Goal: Information Seeking & Learning: Learn about a topic

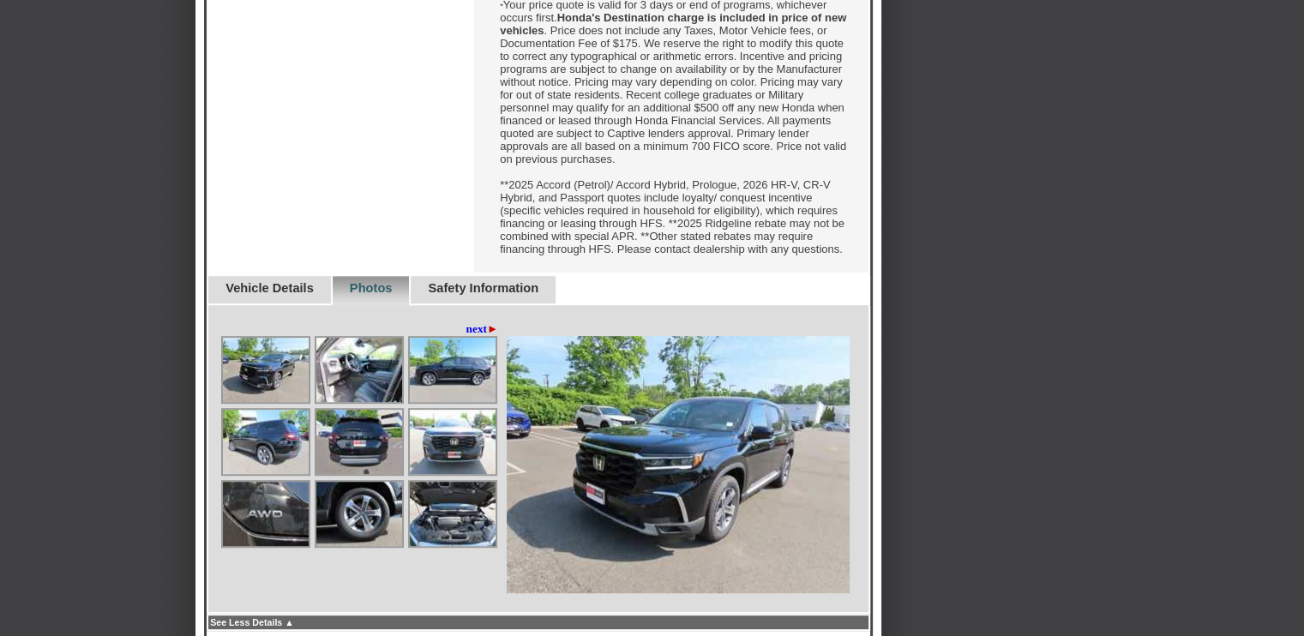
scroll to position [791, 0]
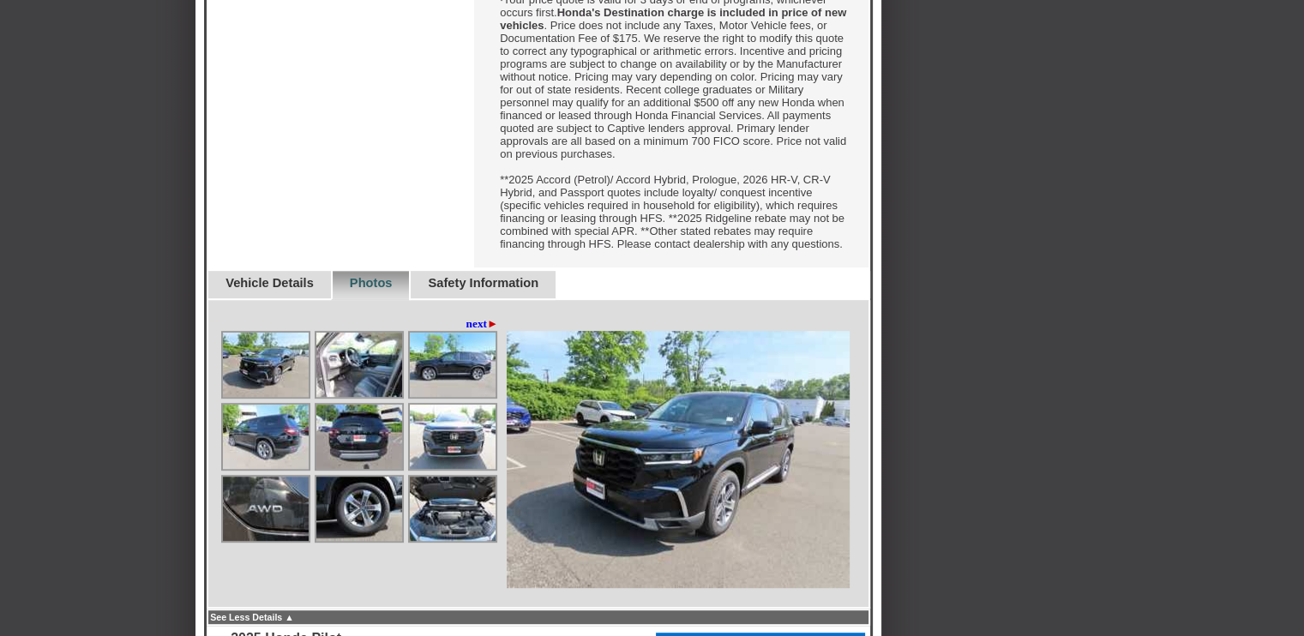
click at [1297, 291] on div "Back To Quote [PERSON_NAME], DCH Honda of Nanuet is more than happy to schedule…" at bounding box center [652, 340] width 1304 height 2211
click at [271, 290] on link "Vehicle Details" at bounding box center [270, 283] width 88 height 14
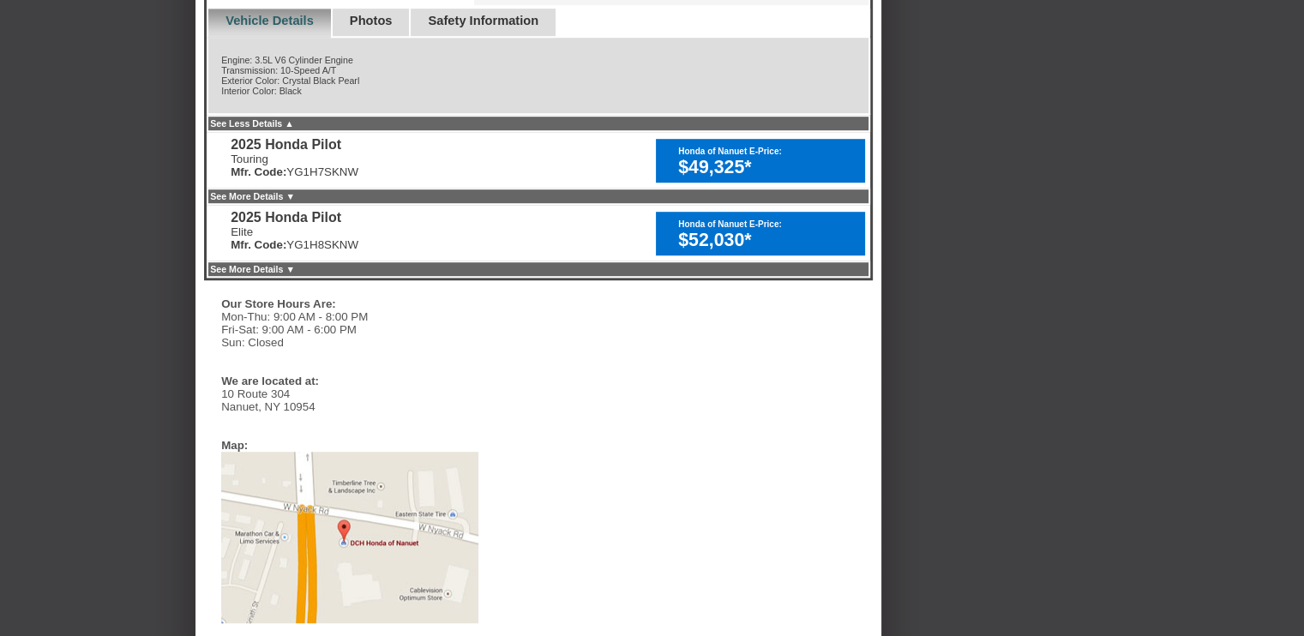
scroll to position [1055, 0]
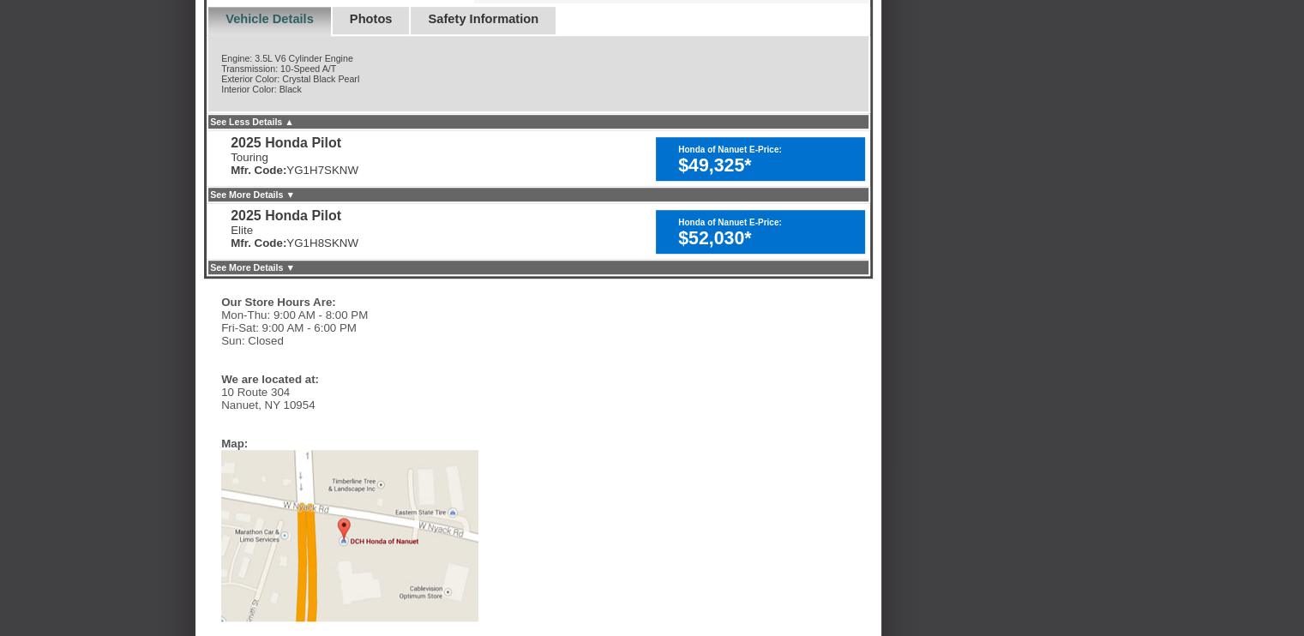
click at [388, 26] on link "Photos" at bounding box center [371, 19] width 43 height 14
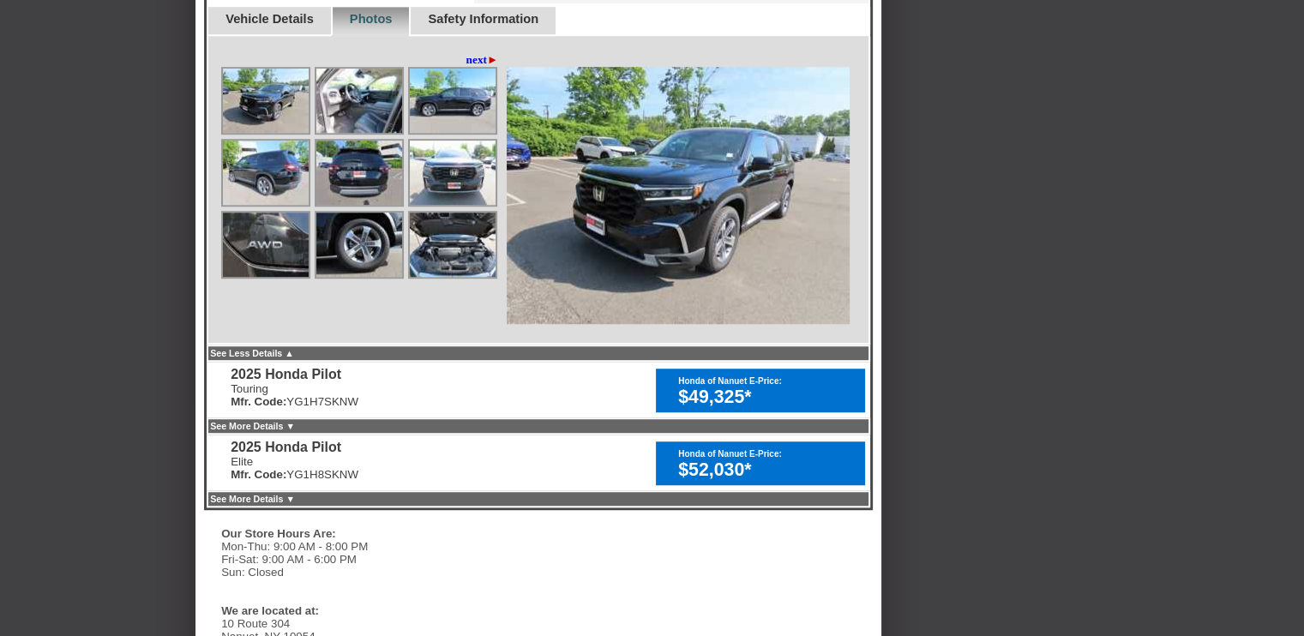
click at [236, 133] on img at bounding box center [266, 101] width 86 height 64
click at [364, 133] on img at bounding box center [359, 101] width 86 height 64
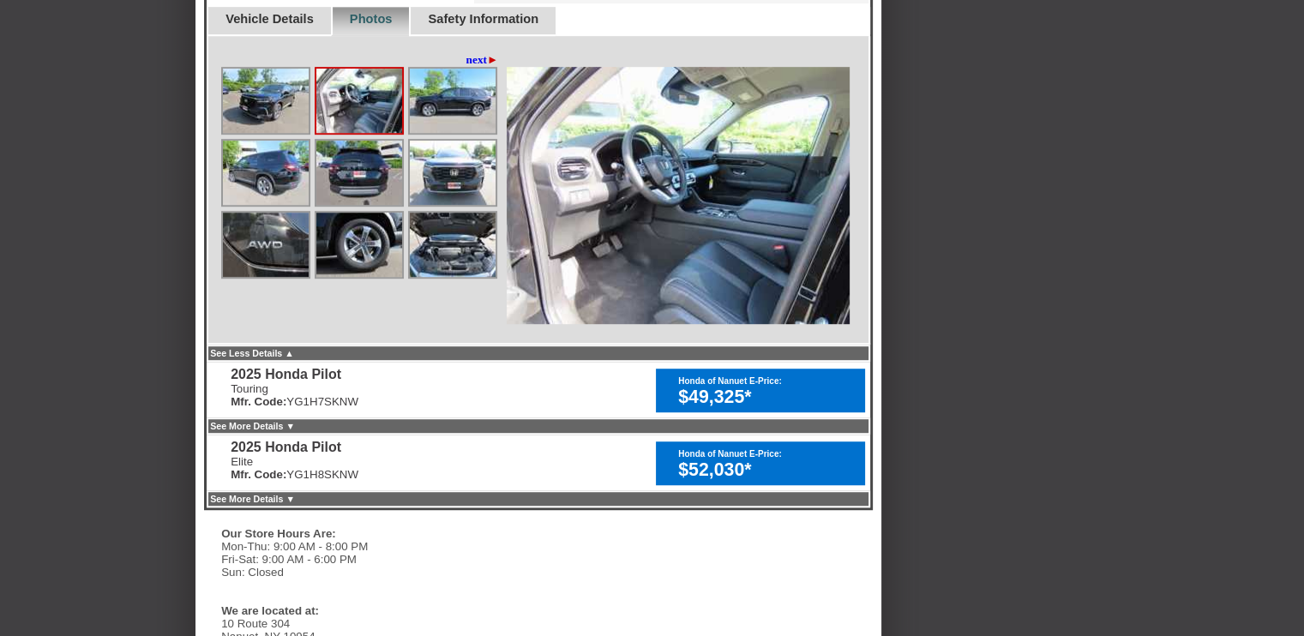
click at [436, 133] on img at bounding box center [453, 101] width 86 height 64
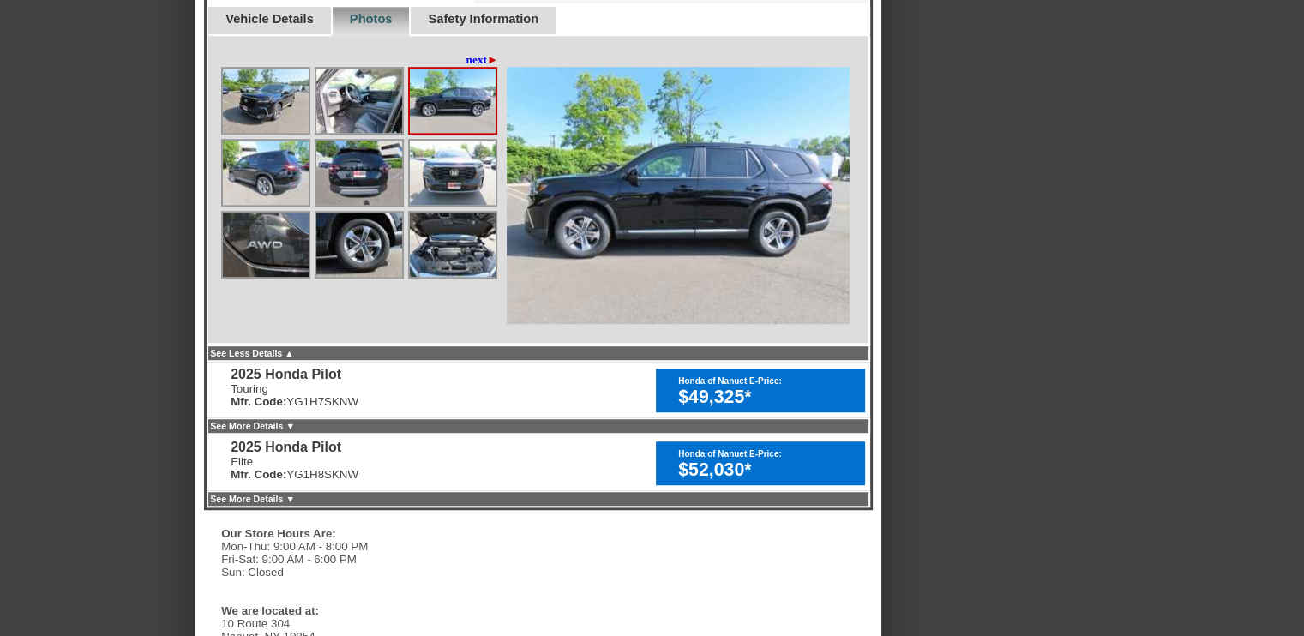
click at [446, 205] on img at bounding box center [453, 173] width 86 height 64
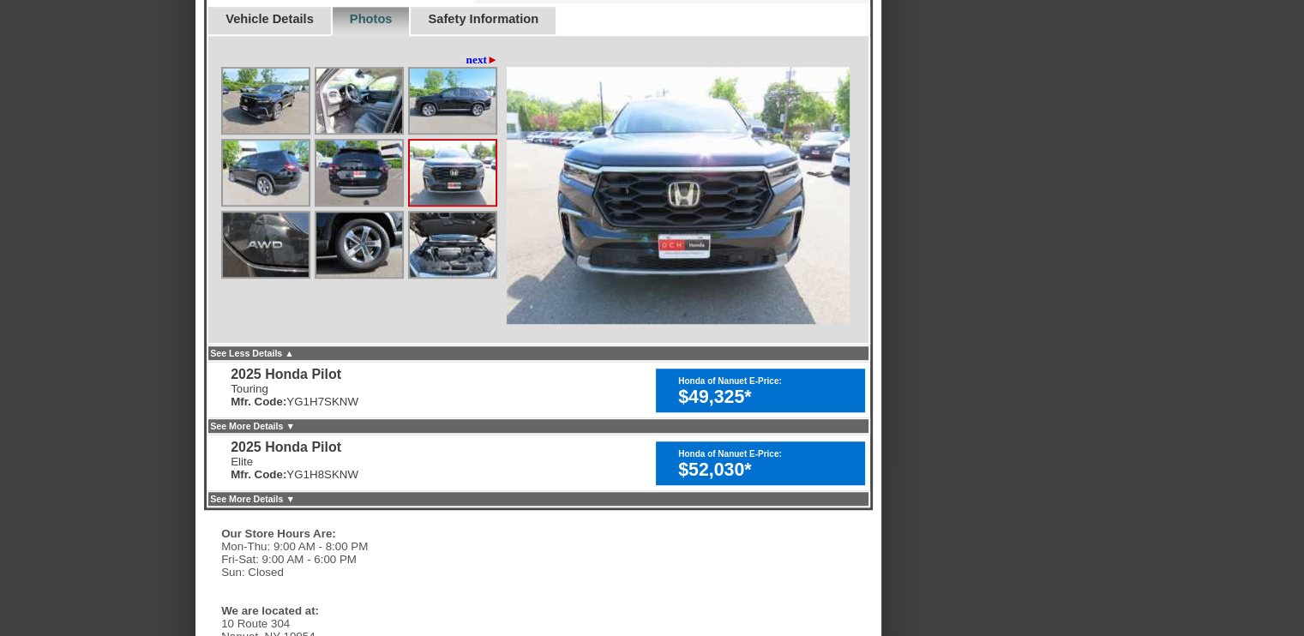
click at [366, 205] on img at bounding box center [359, 173] width 86 height 64
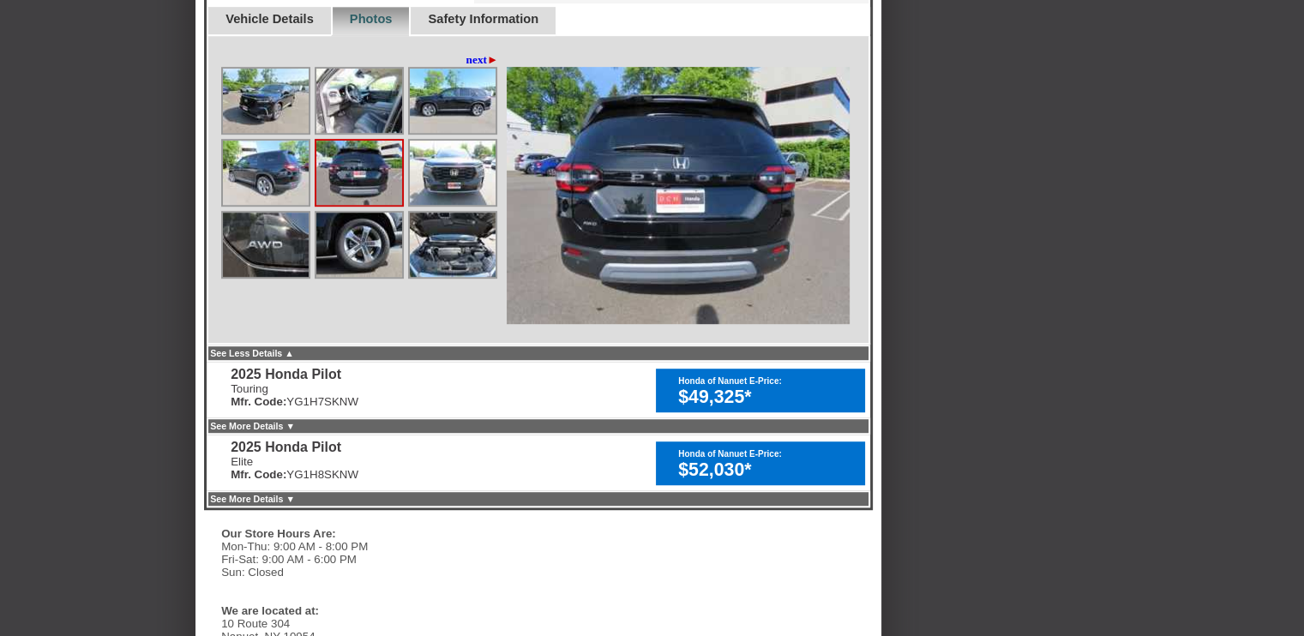
click at [277, 205] on img at bounding box center [266, 173] width 86 height 64
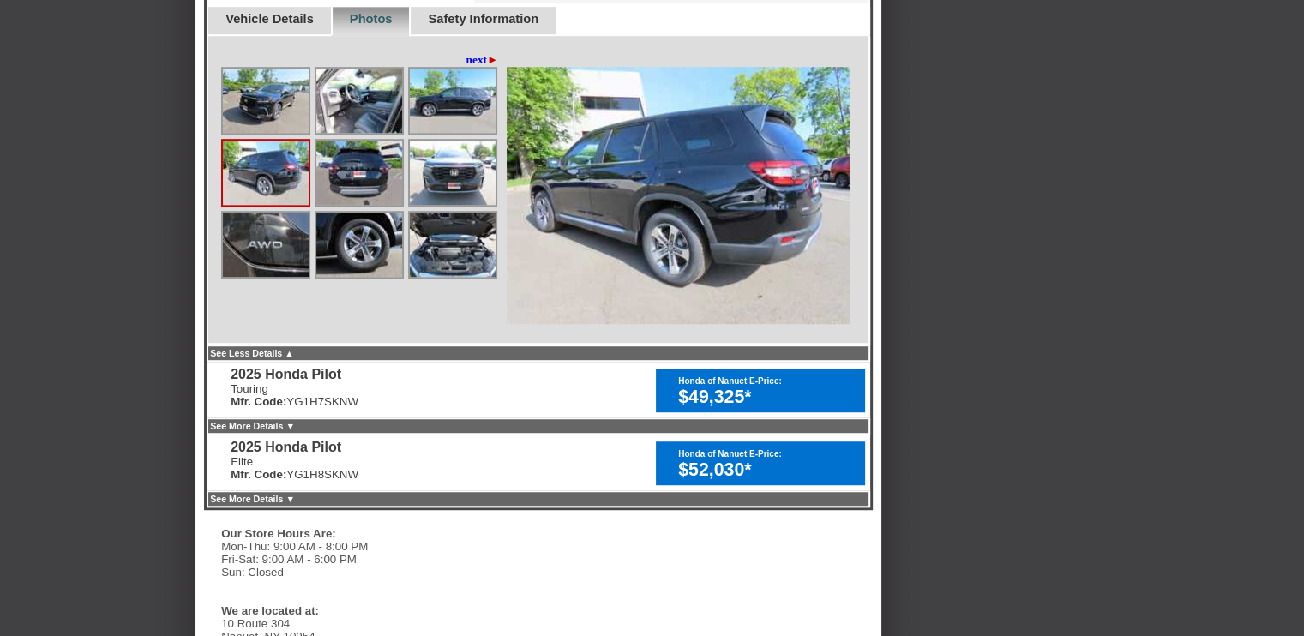
click at [265, 277] on img at bounding box center [266, 245] width 86 height 64
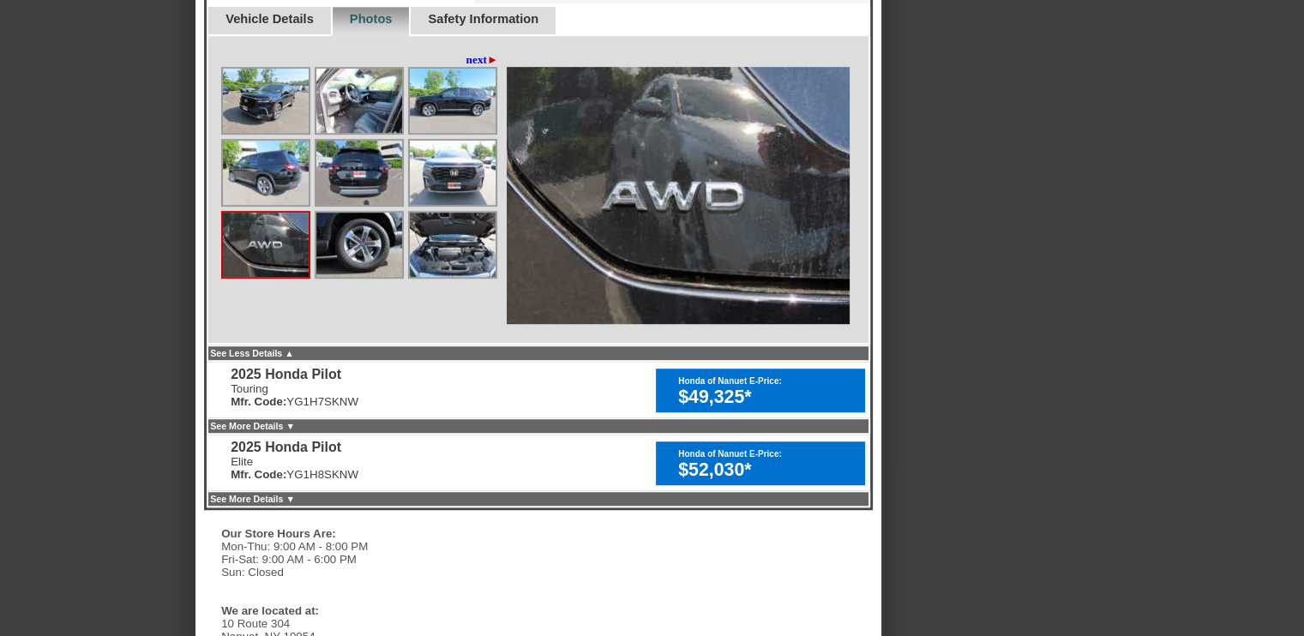
click at [352, 277] on img at bounding box center [359, 245] width 86 height 64
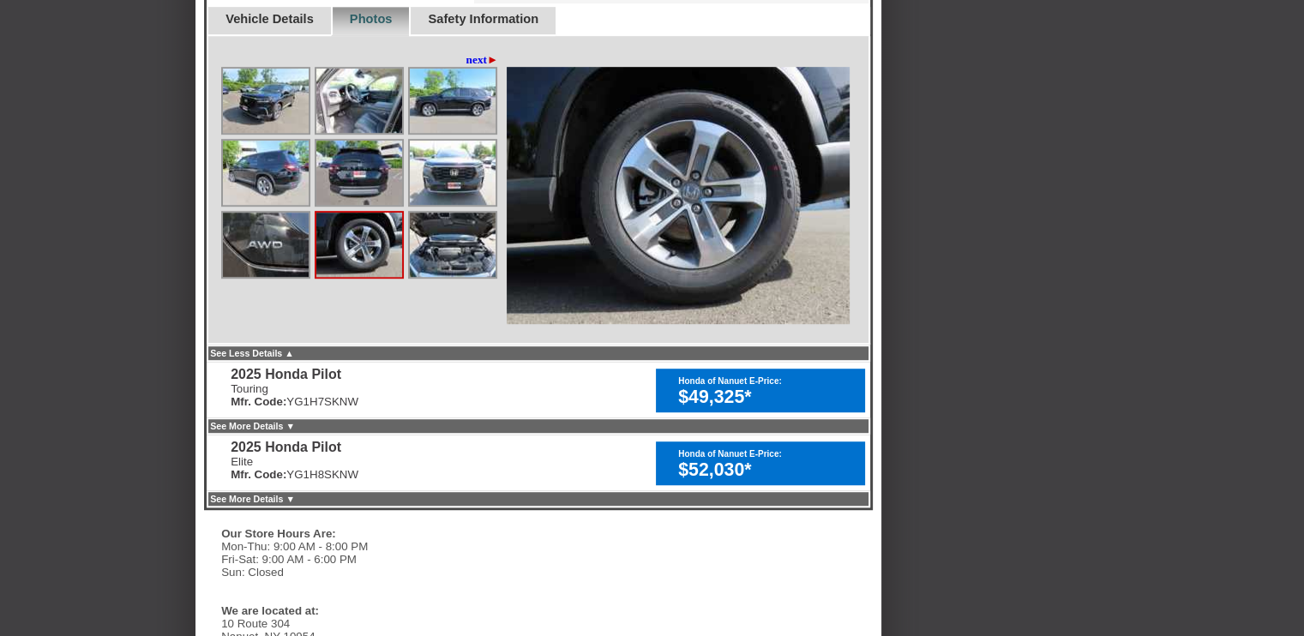
click at [466, 277] on img at bounding box center [453, 245] width 86 height 64
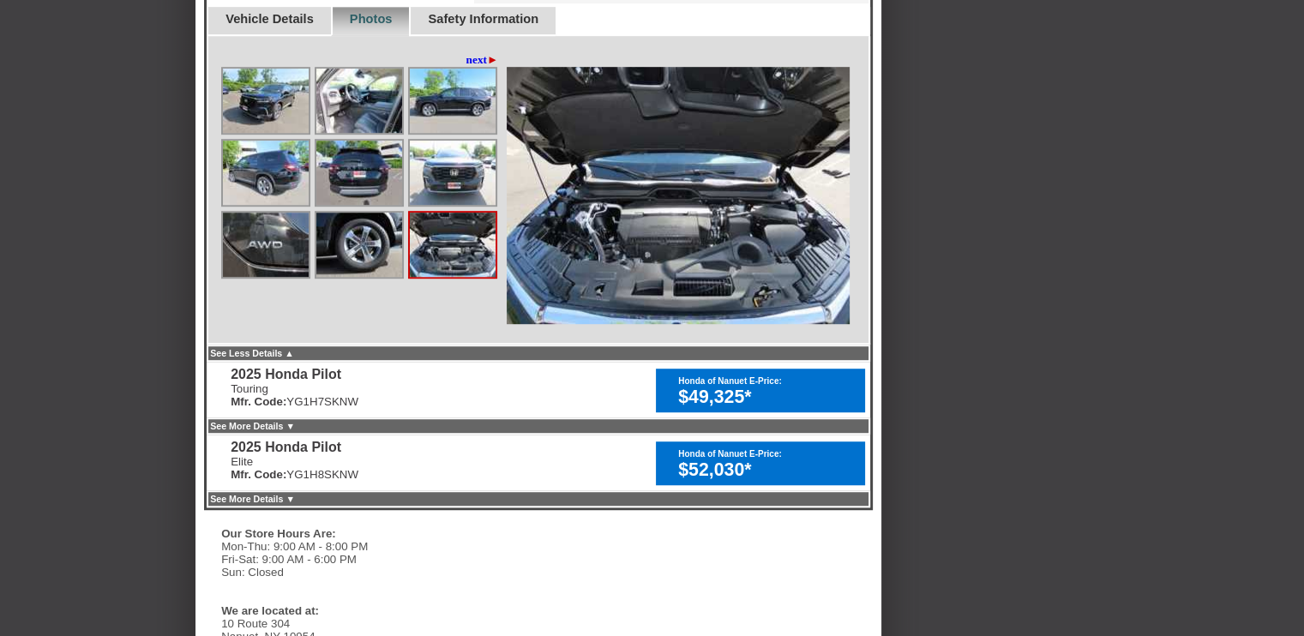
click at [471, 67] on link "next ►" at bounding box center [482, 60] width 33 height 14
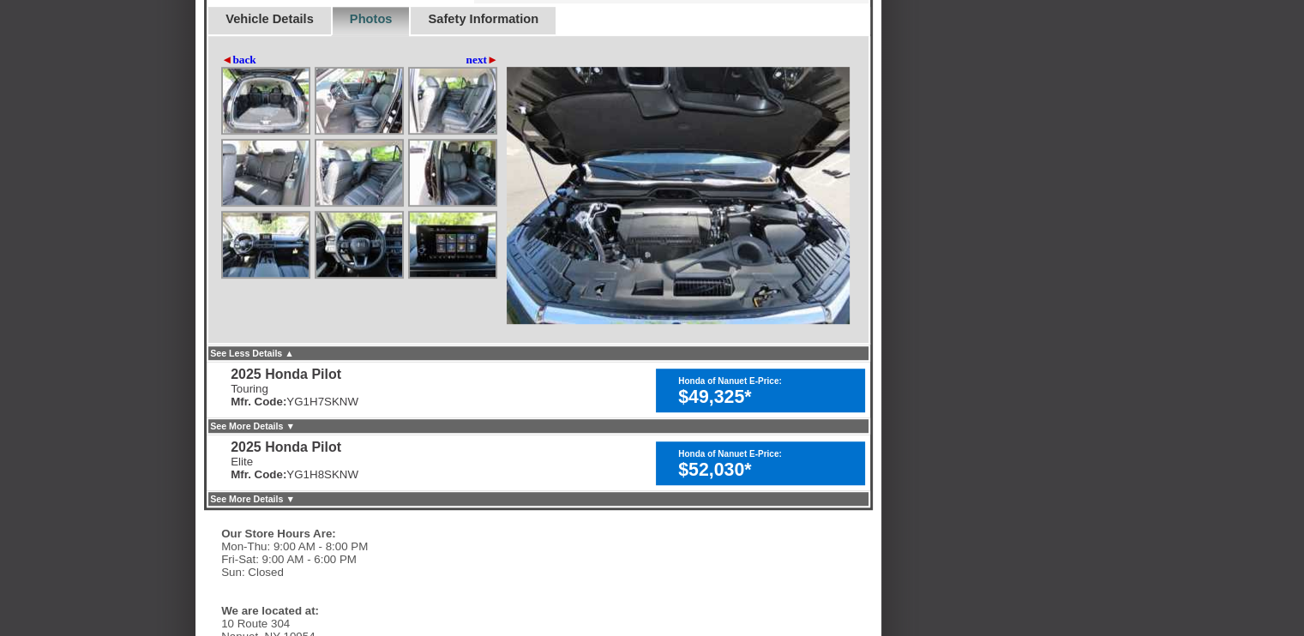
click at [257, 133] on img at bounding box center [266, 101] width 86 height 64
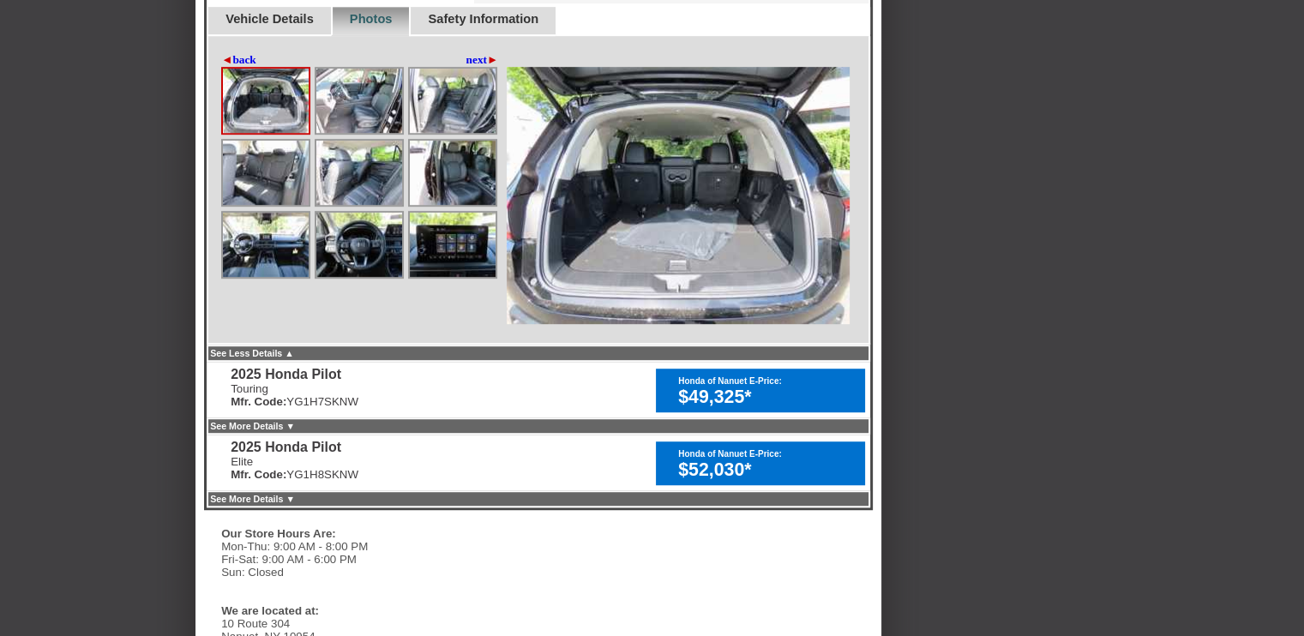
click at [352, 133] on img at bounding box center [359, 101] width 86 height 64
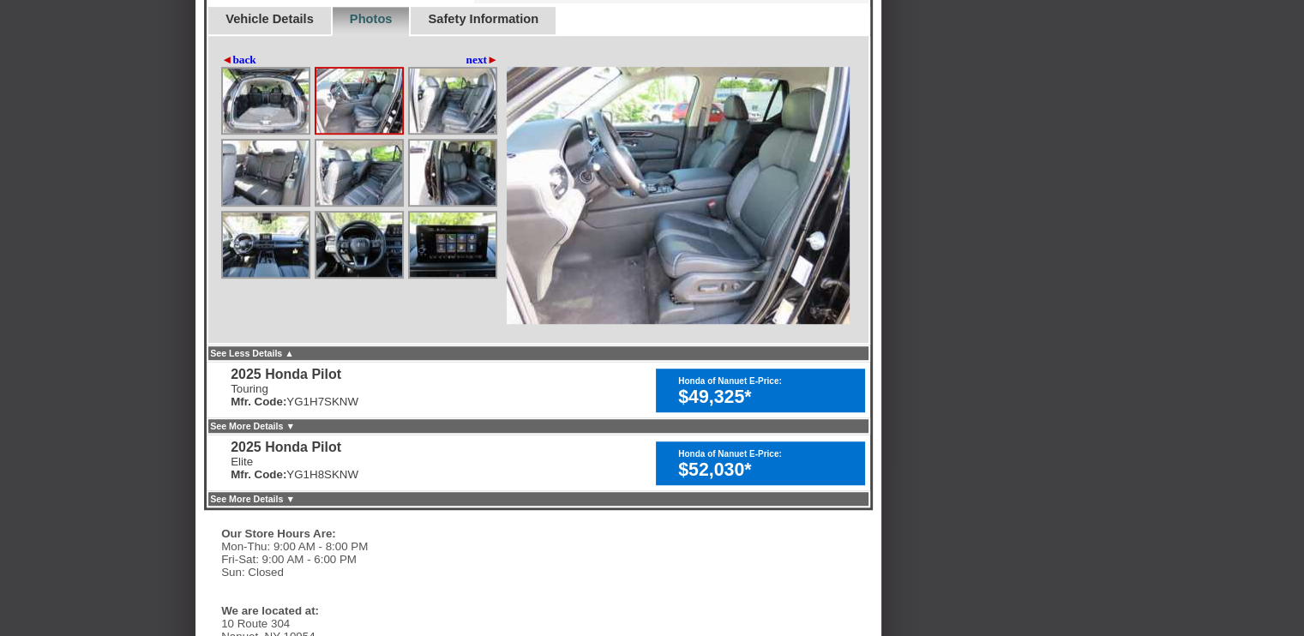
click at [460, 133] on img at bounding box center [453, 101] width 86 height 64
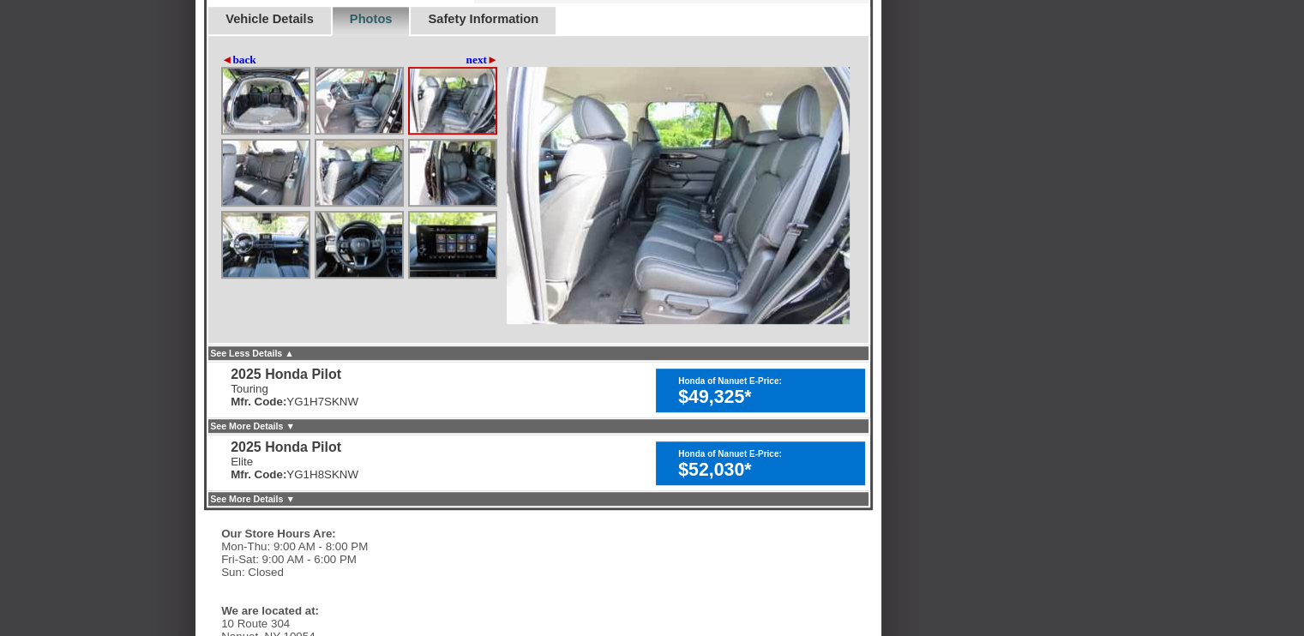
click at [442, 133] on img at bounding box center [453, 101] width 86 height 64
click at [462, 205] on img at bounding box center [453, 173] width 86 height 64
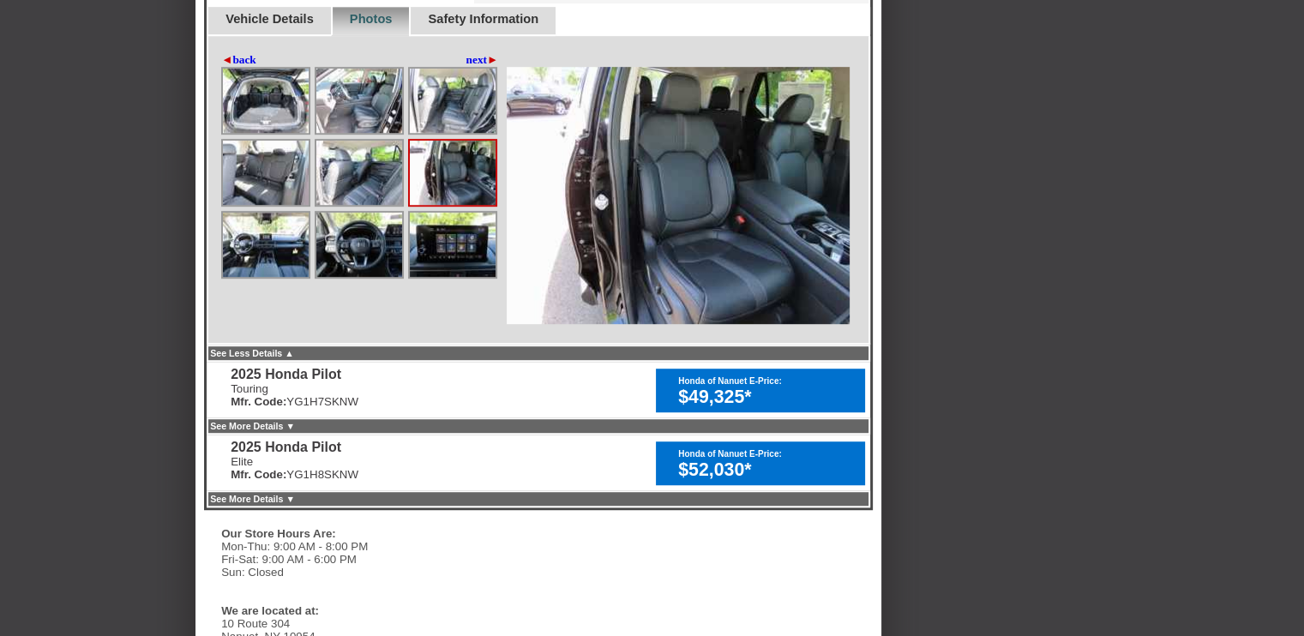
click at [357, 205] on img at bounding box center [359, 173] width 86 height 64
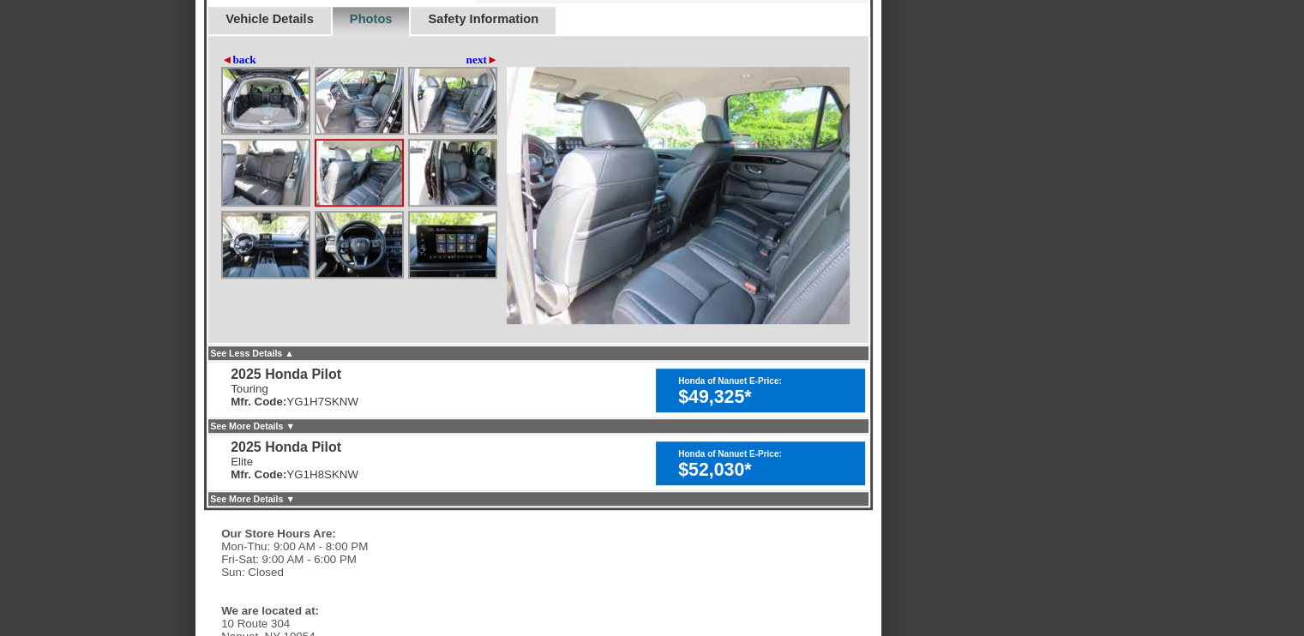
click at [263, 205] on img at bounding box center [266, 173] width 86 height 64
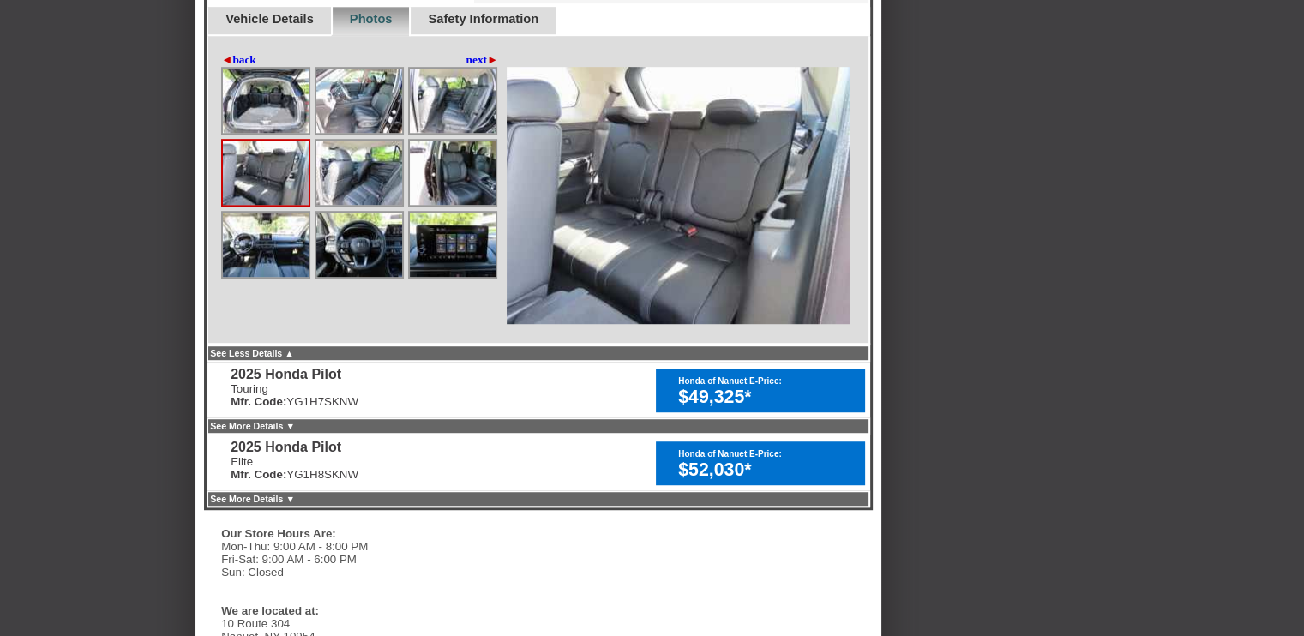
click at [255, 277] on img at bounding box center [266, 245] width 86 height 64
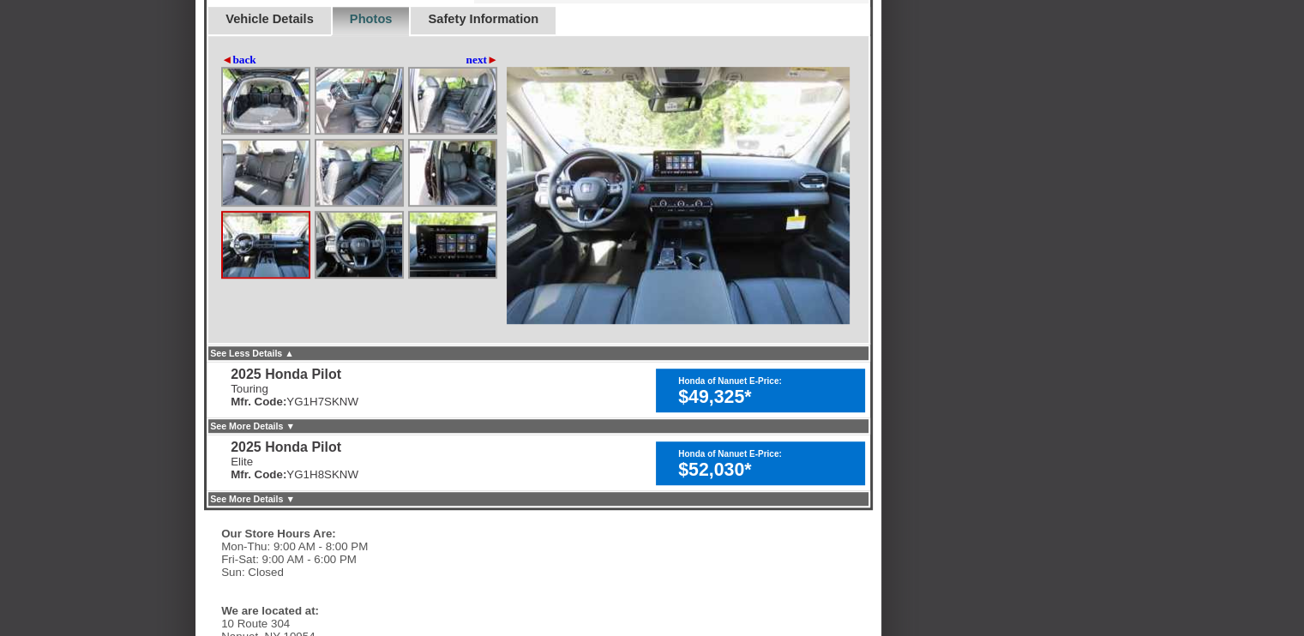
click at [353, 277] on img at bounding box center [359, 245] width 86 height 64
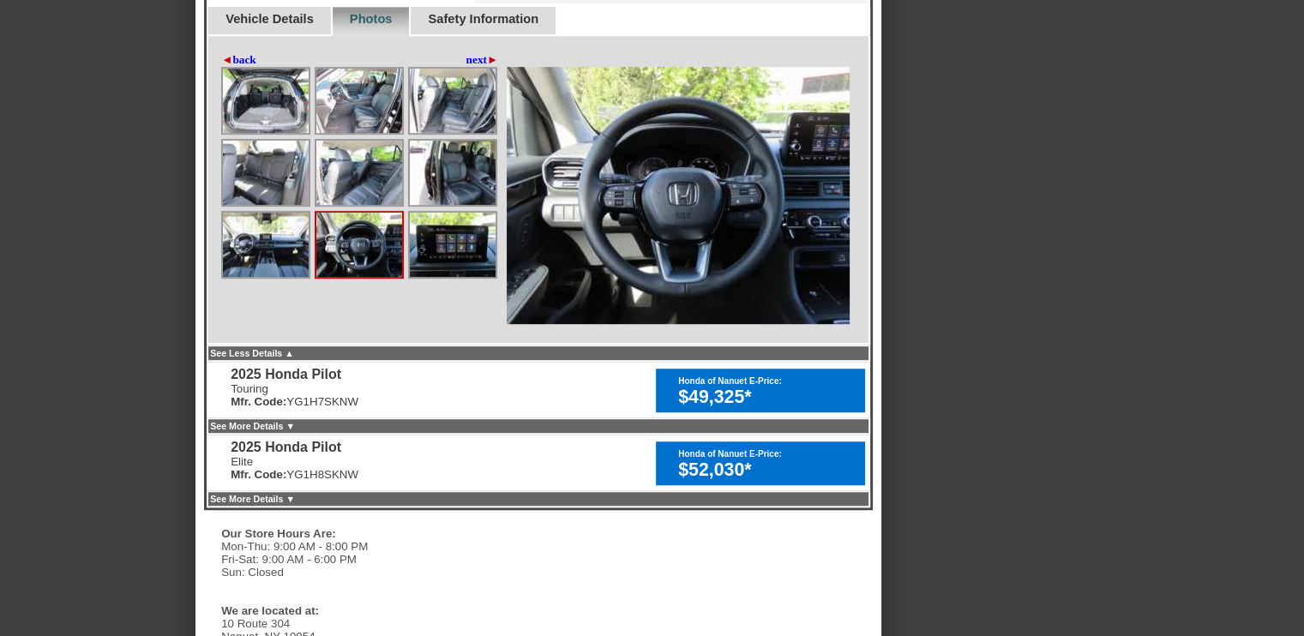
click at [449, 277] on img at bounding box center [453, 245] width 86 height 64
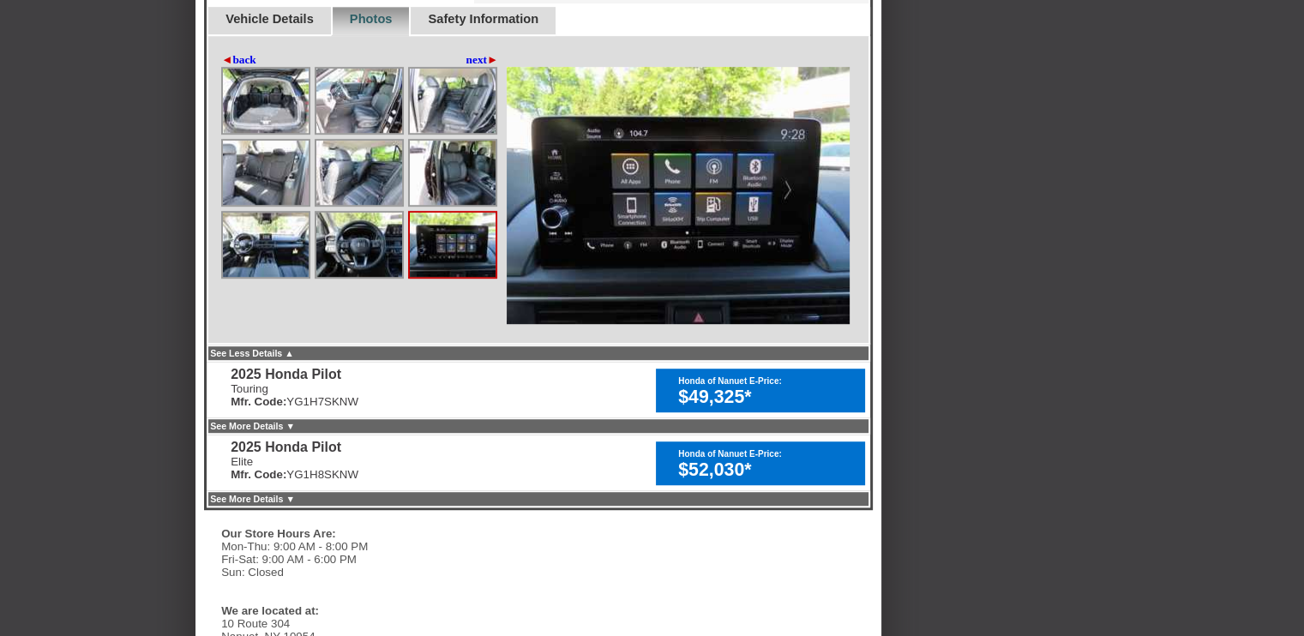
drag, startPoint x: 1298, startPoint y: 285, endPoint x: 1286, endPoint y: 182, distance: 103.6
click at [1286, 182] on div "Back To Quote [PERSON_NAME], DCH Honda of Nanuet is more than happy to schedule…" at bounding box center [652, 76] width 1304 height 2211
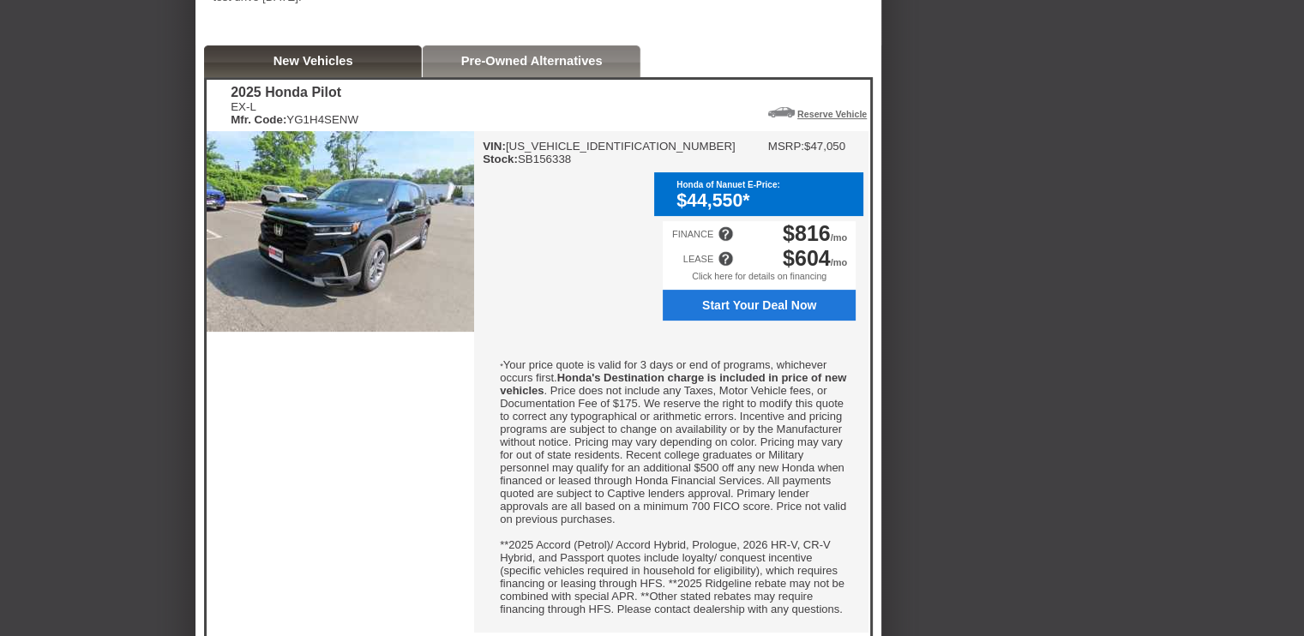
scroll to position [422, 0]
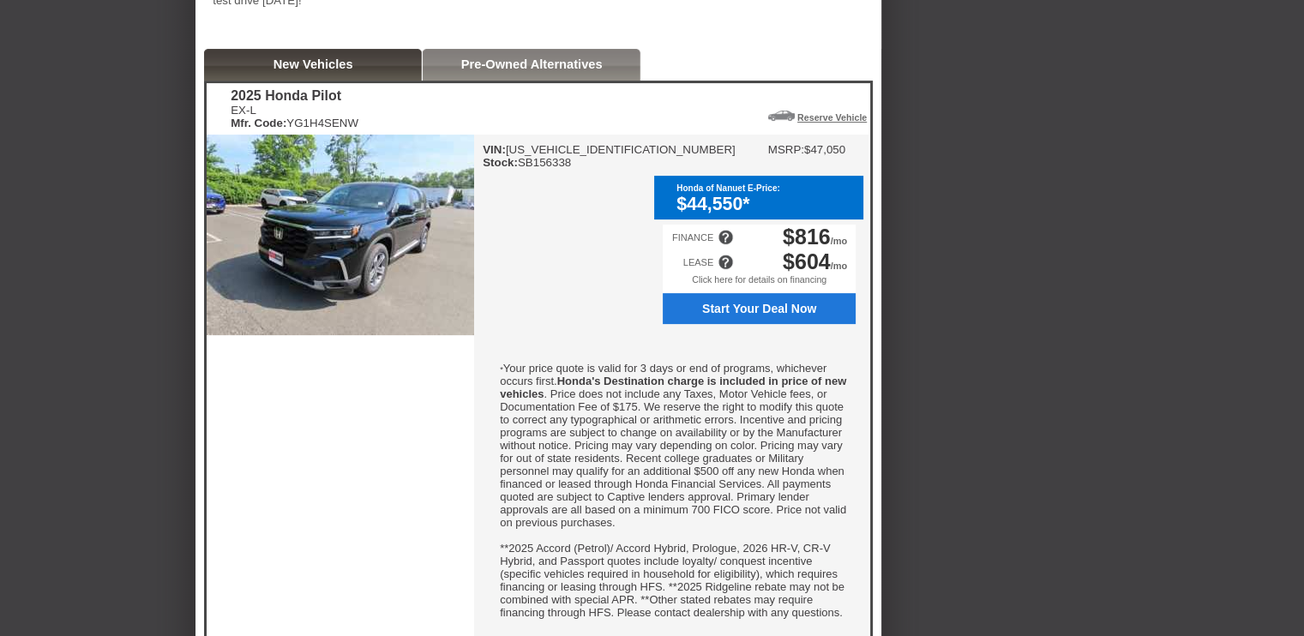
click at [786, 316] on span "Start Your Deal Now" at bounding box center [759, 309] width 174 height 14
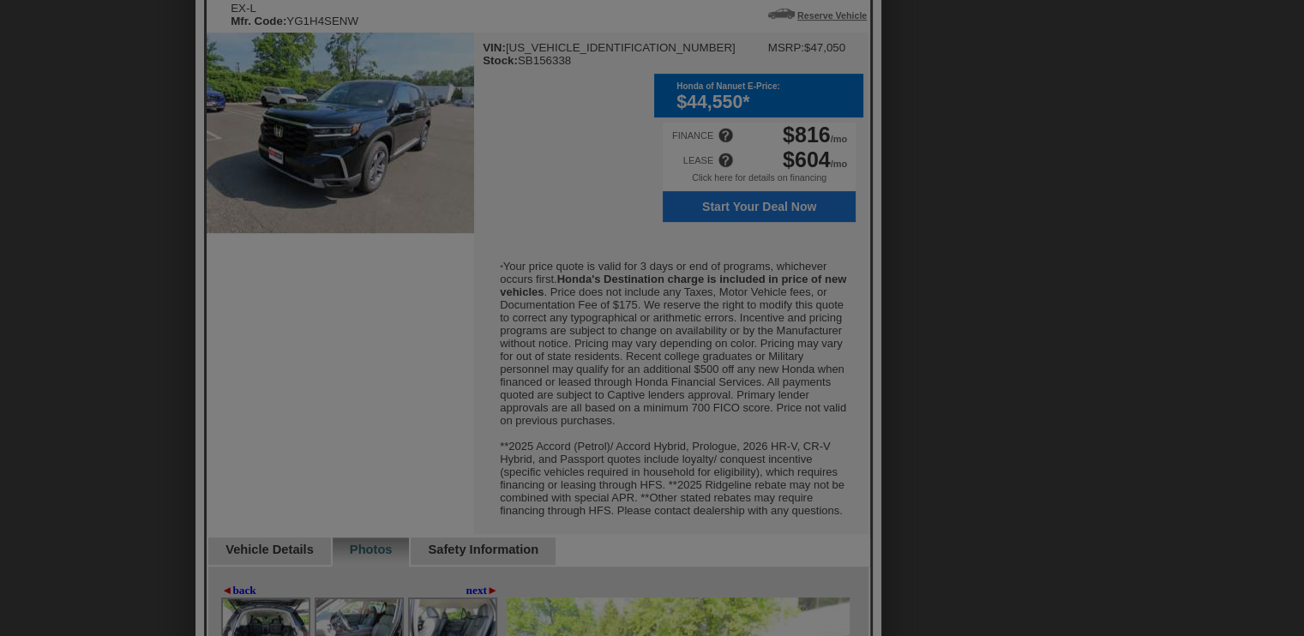
scroll to position [526, 0]
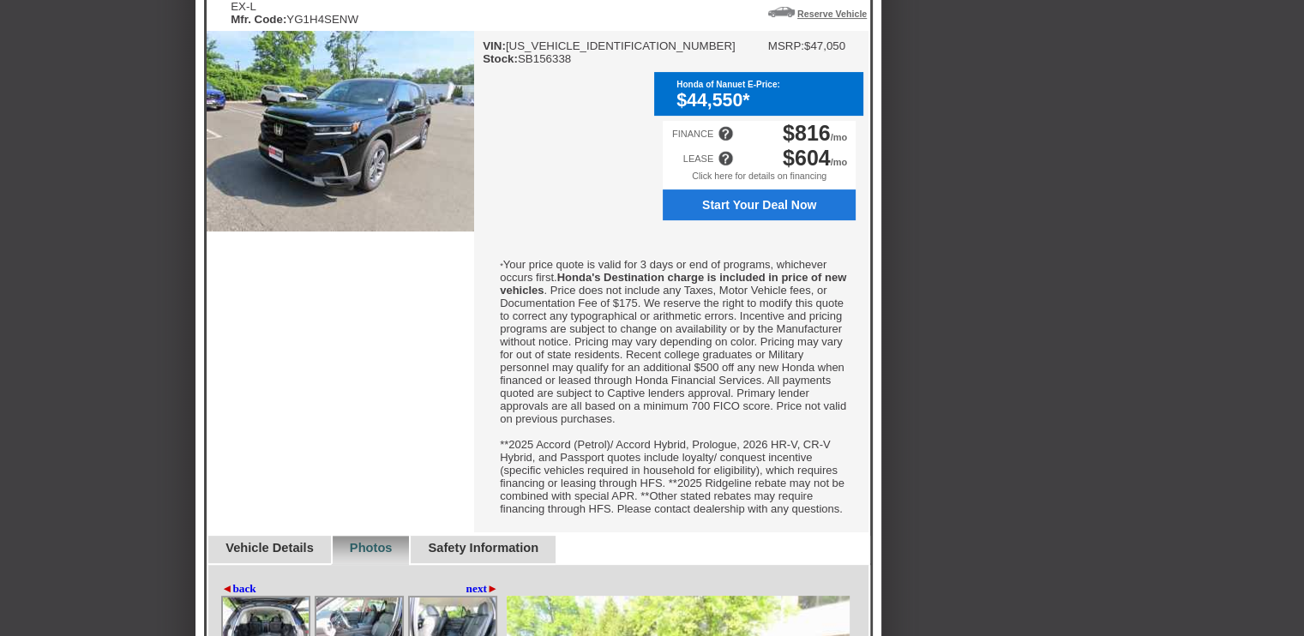
click at [505, 555] on link "Safety Information" at bounding box center [483, 548] width 111 height 14
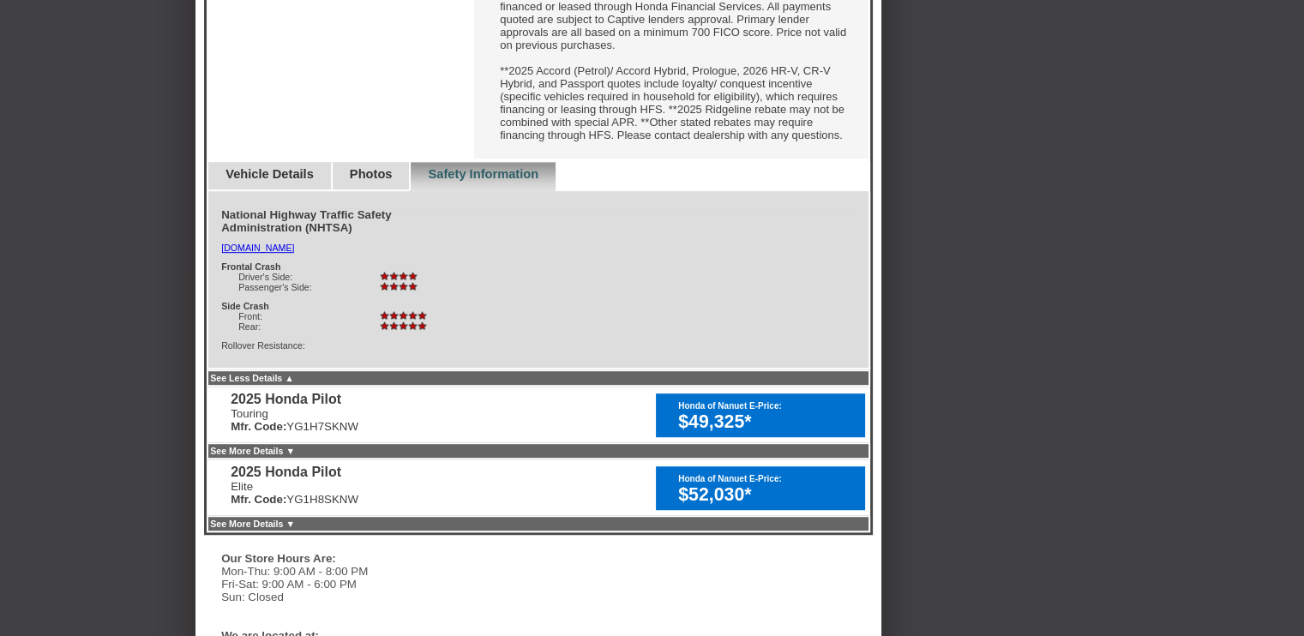
scroll to position [909, 0]
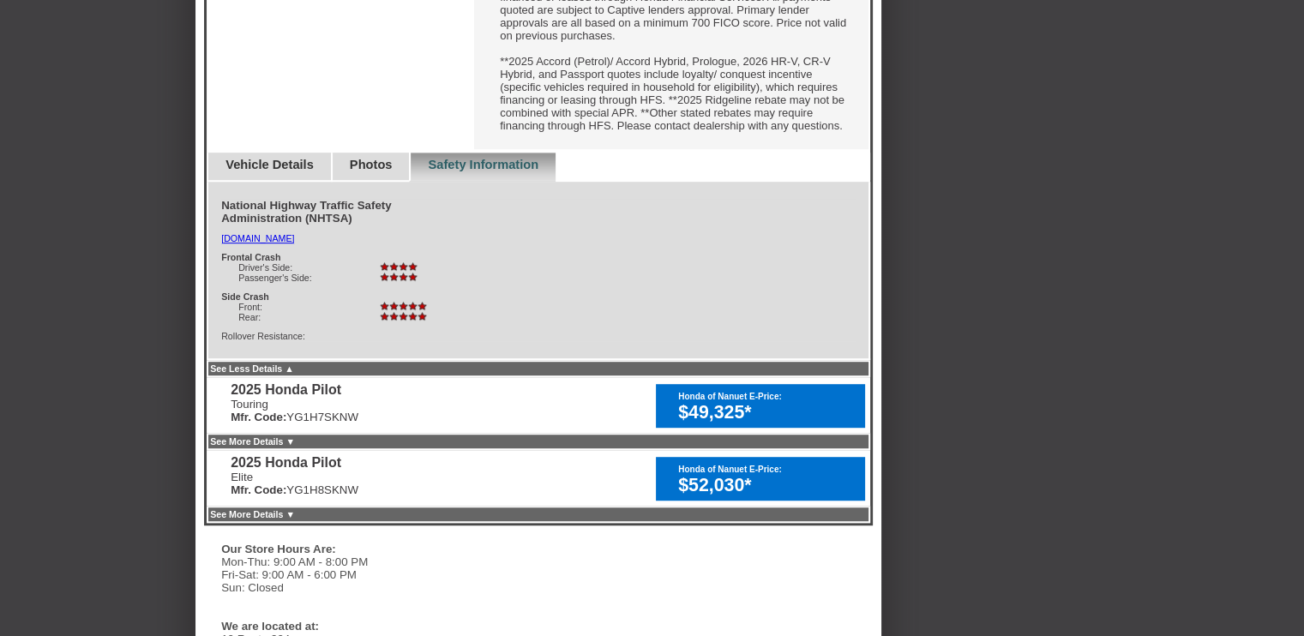
click at [262, 171] on link "Vehicle Details" at bounding box center [270, 165] width 88 height 14
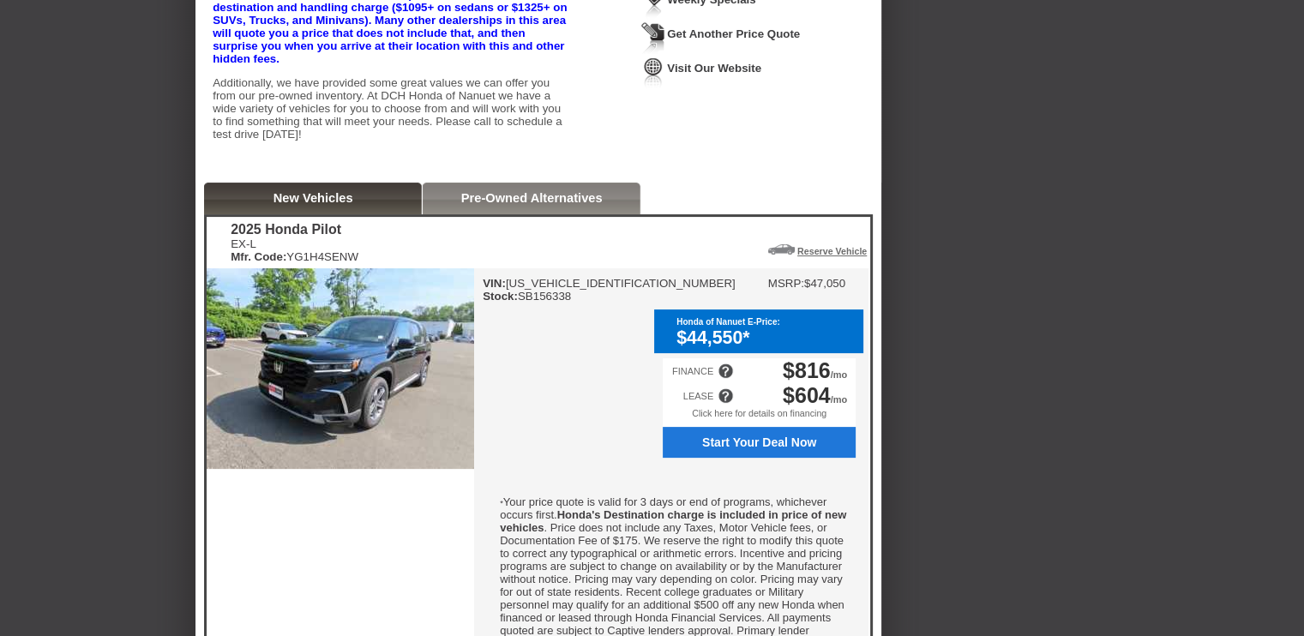
scroll to position [290, 0]
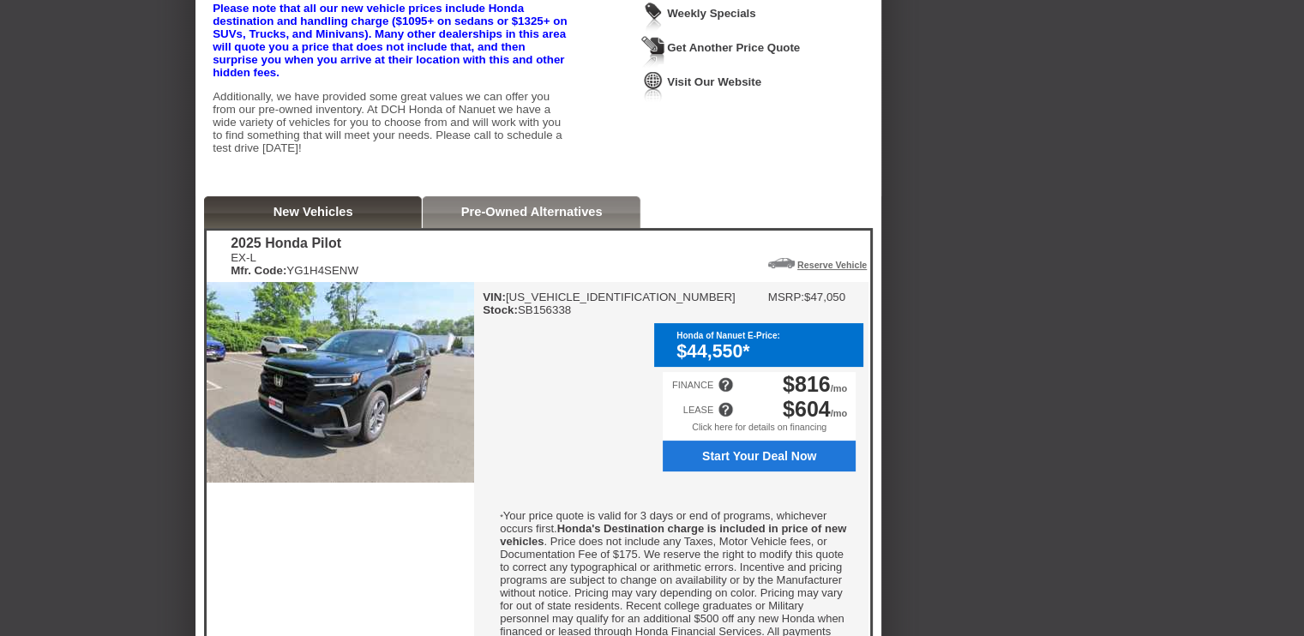
scroll to position [278, 0]
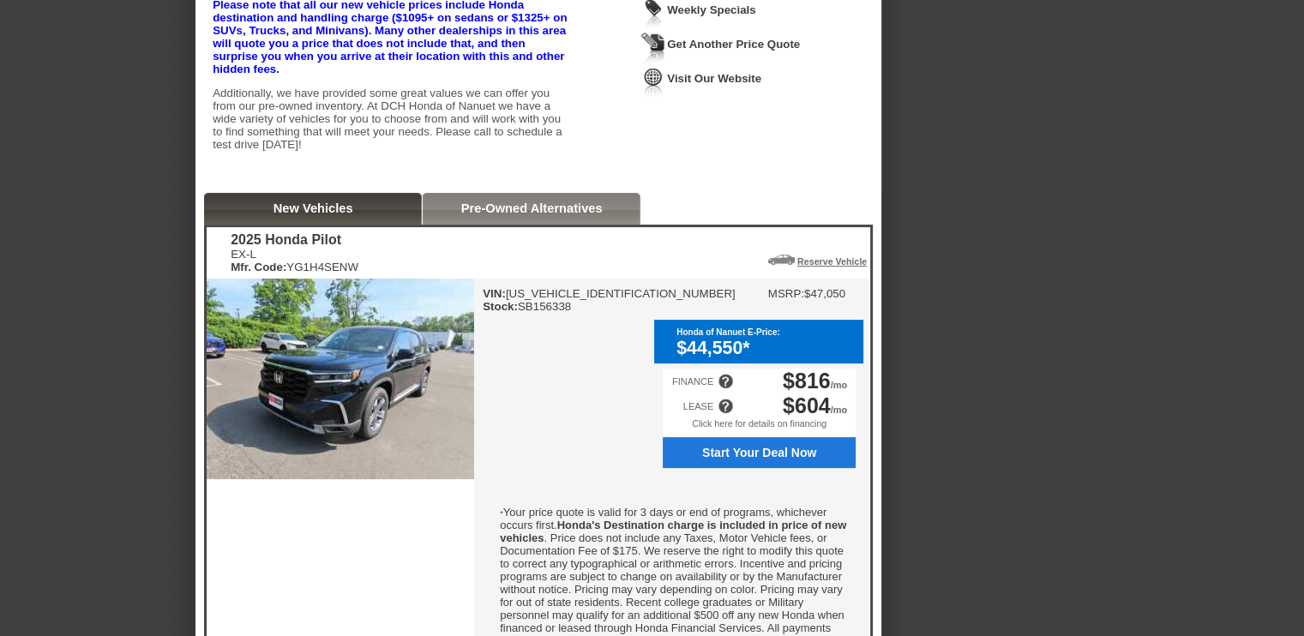
click at [349, 413] on img at bounding box center [341, 379] width 268 height 201
click at [464, 215] on link "Pre-Owned Alternatives" at bounding box center [531, 209] width 141 height 14
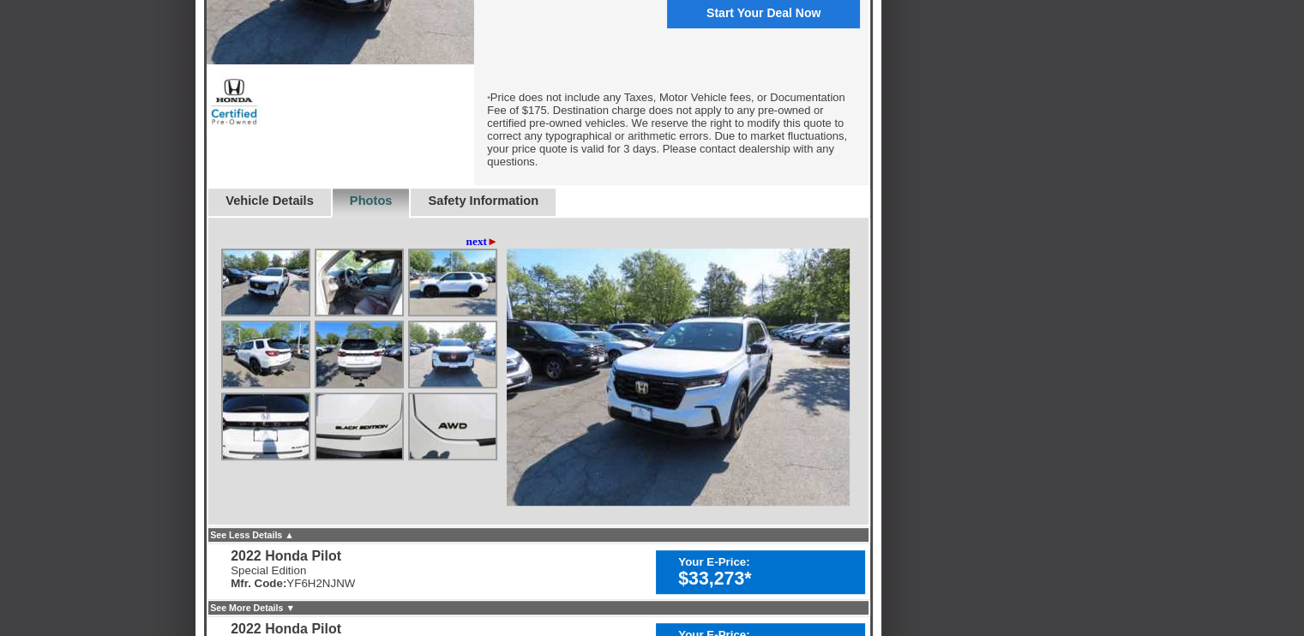
scroll to position [695, 0]
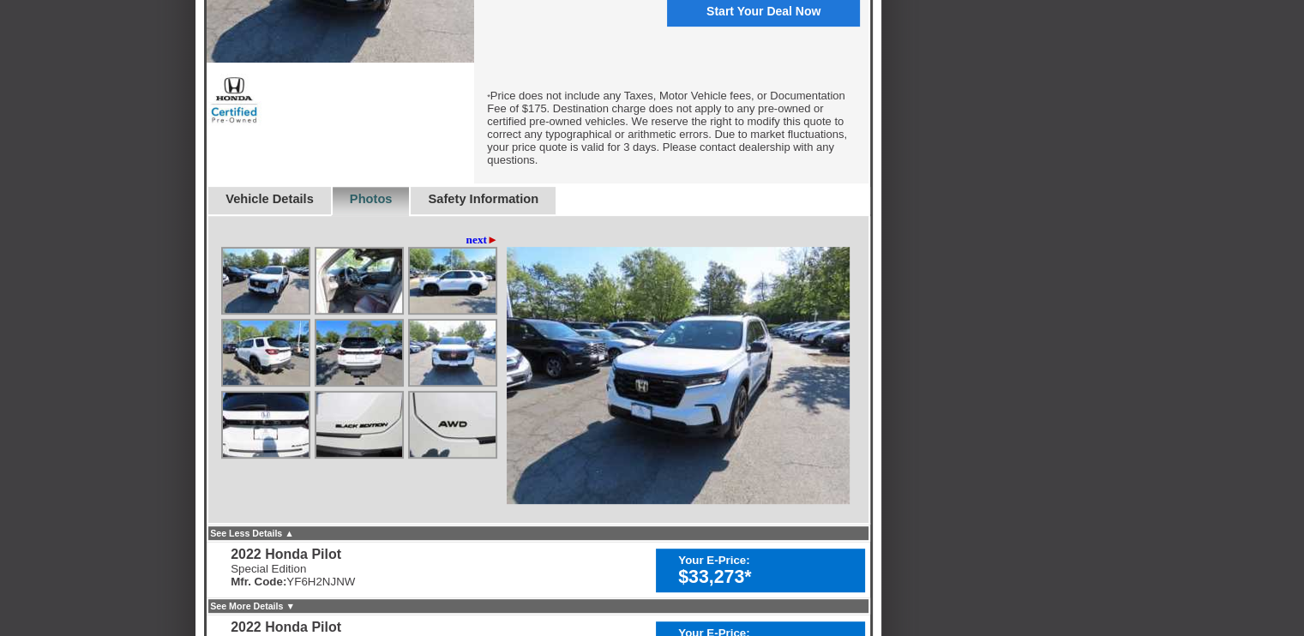
drag, startPoint x: 1301, startPoint y: 292, endPoint x: 1301, endPoint y: 263, distance: 29.2
click at [1301, 263] on div "Back To Quote [PERSON_NAME], DCH Honda of Nanuet is more than happy to schedule…" at bounding box center [652, 382] width 1304 height 2103
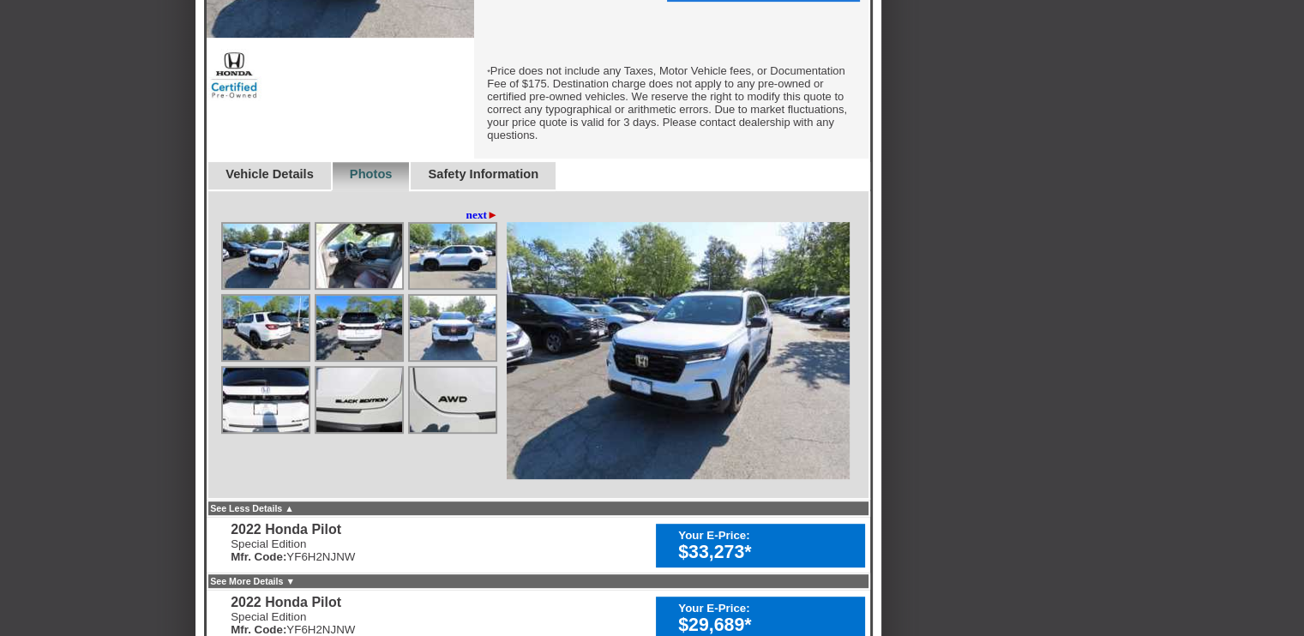
scroll to position [773, 0]
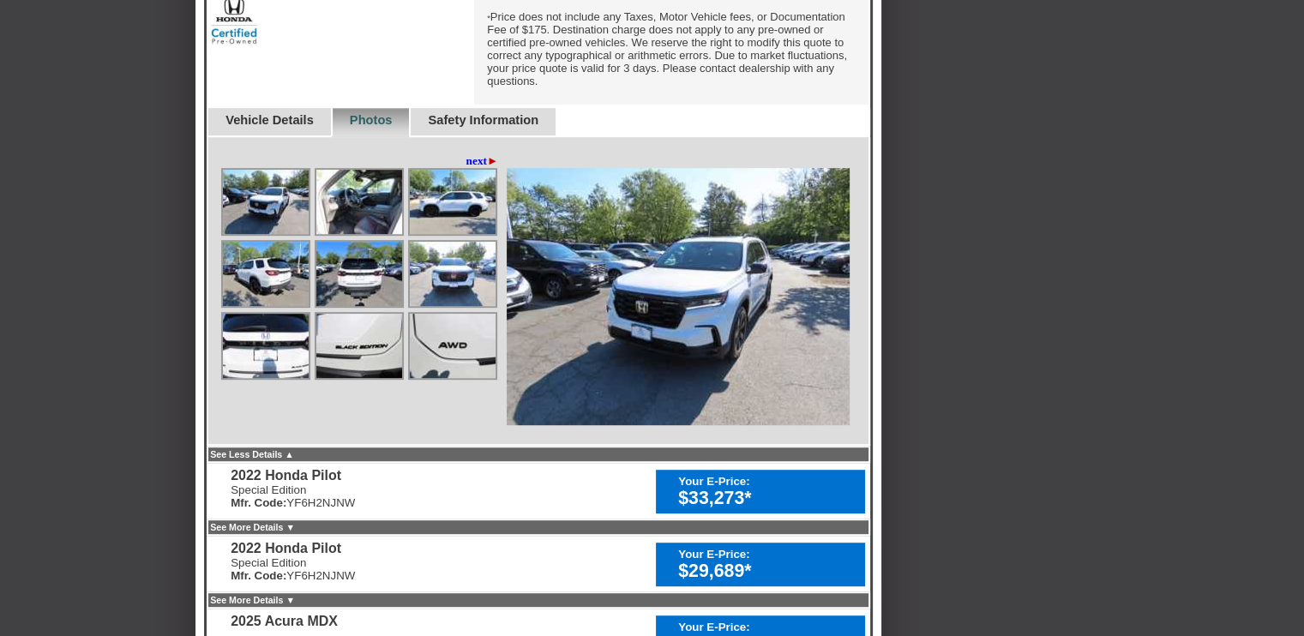
click at [452, 342] on img at bounding box center [453, 346] width 86 height 64
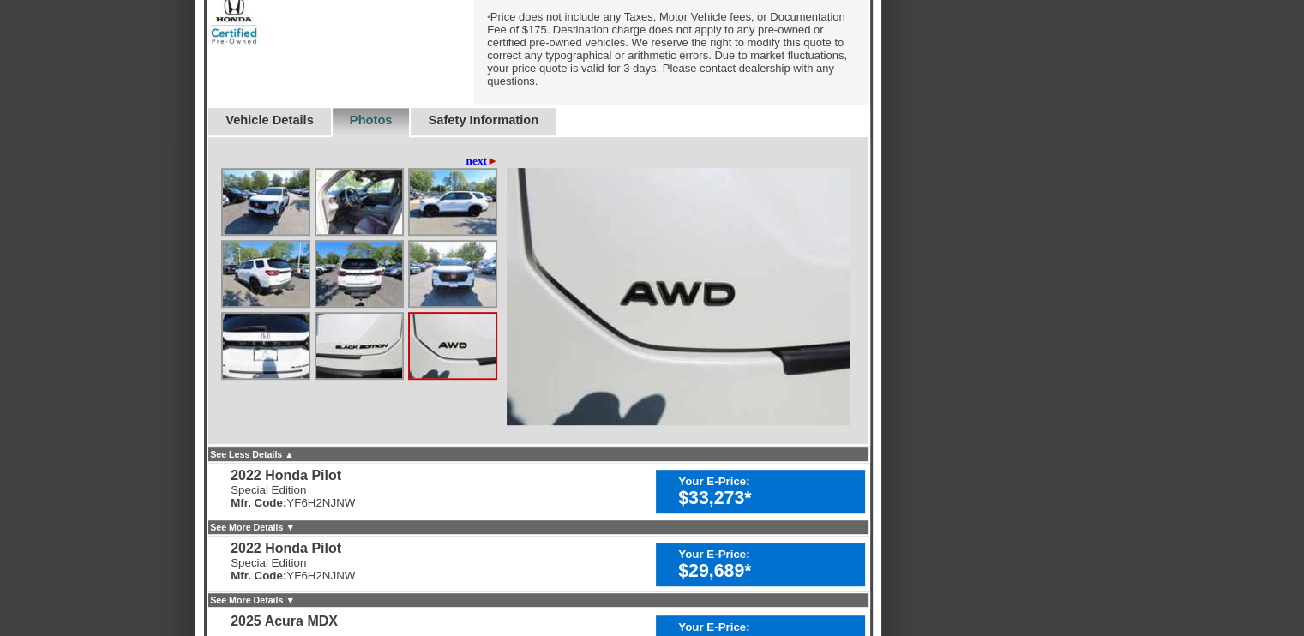
click at [352, 342] on img at bounding box center [359, 346] width 86 height 64
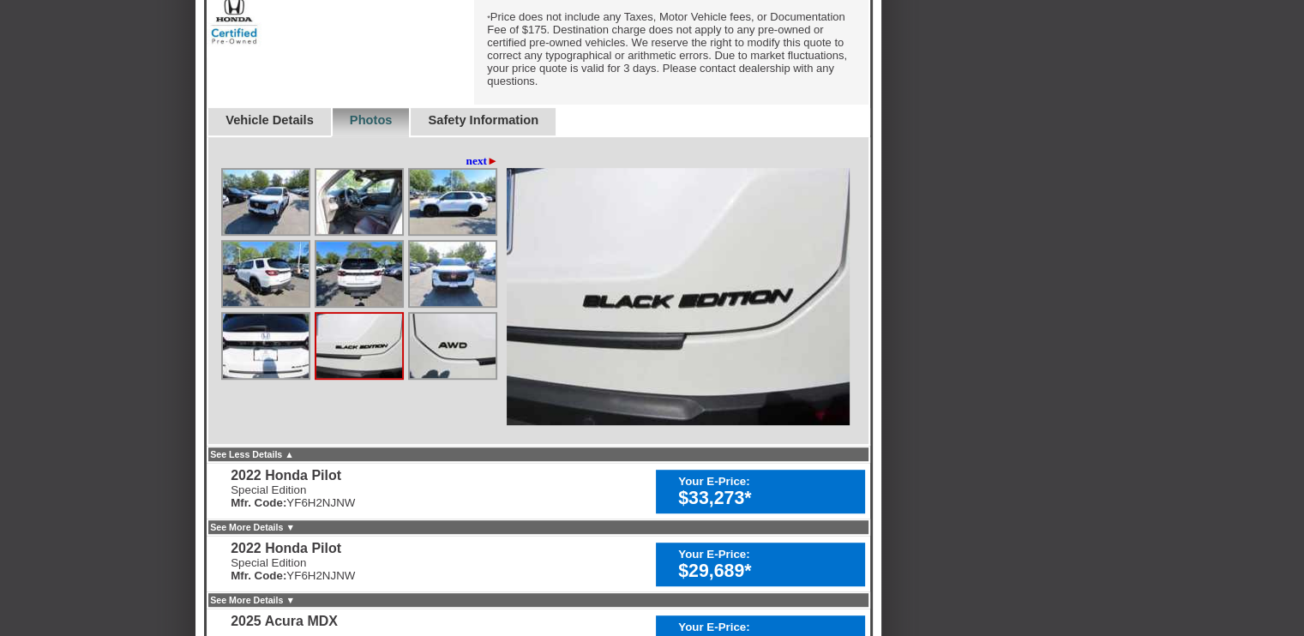
click at [255, 338] on img at bounding box center [266, 346] width 86 height 64
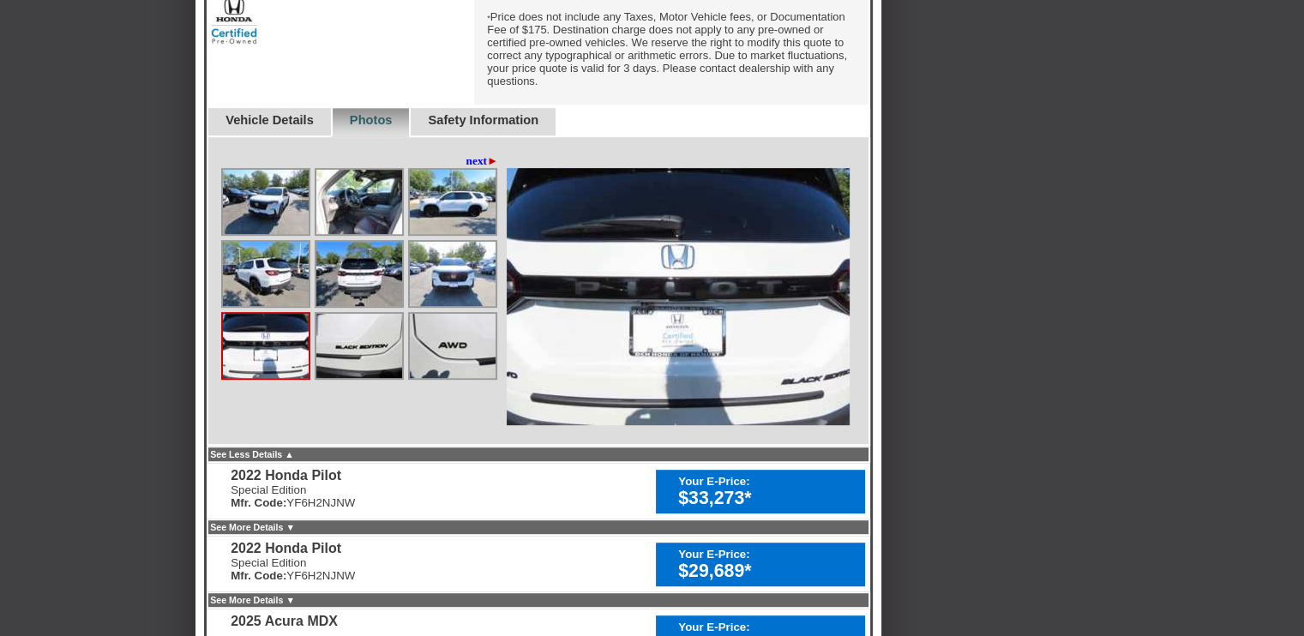
click at [453, 261] on img at bounding box center [453, 274] width 86 height 64
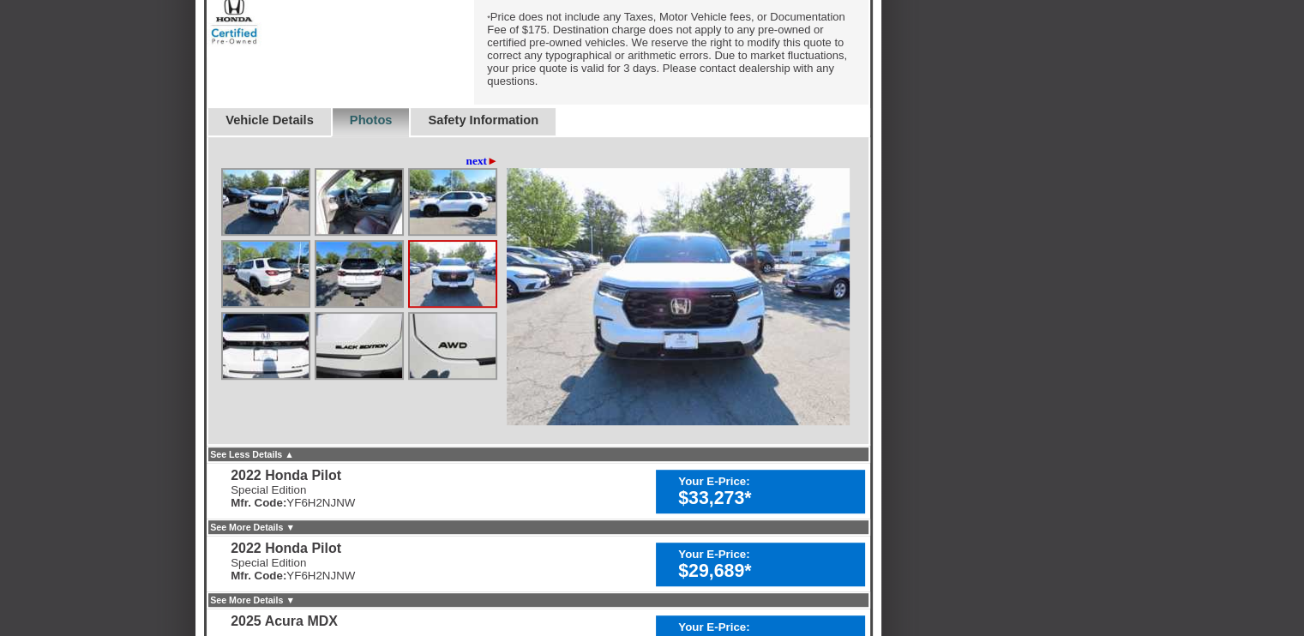
click at [366, 262] on img at bounding box center [359, 274] width 86 height 64
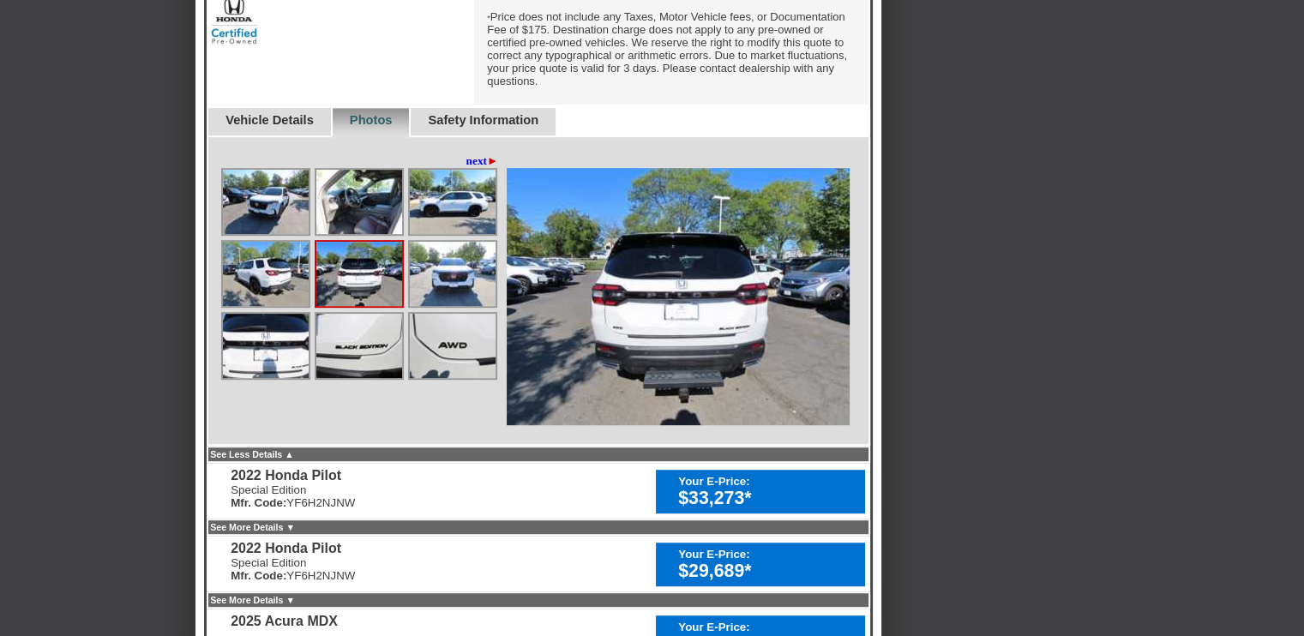
click at [366, 262] on img at bounding box center [359, 274] width 86 height 64
click at [275, 268] on img at bounding box center [266, 274] width 86 height 64
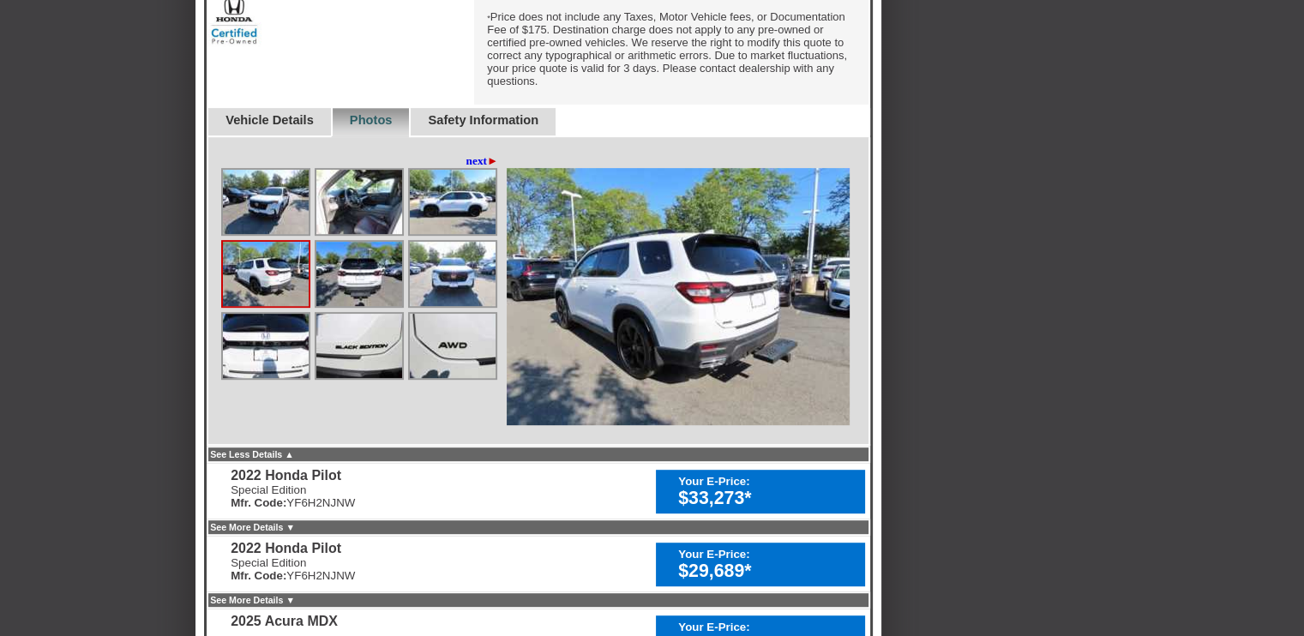
click at [448, 218] on img at bounding box center [453, 202] width 86 height 64
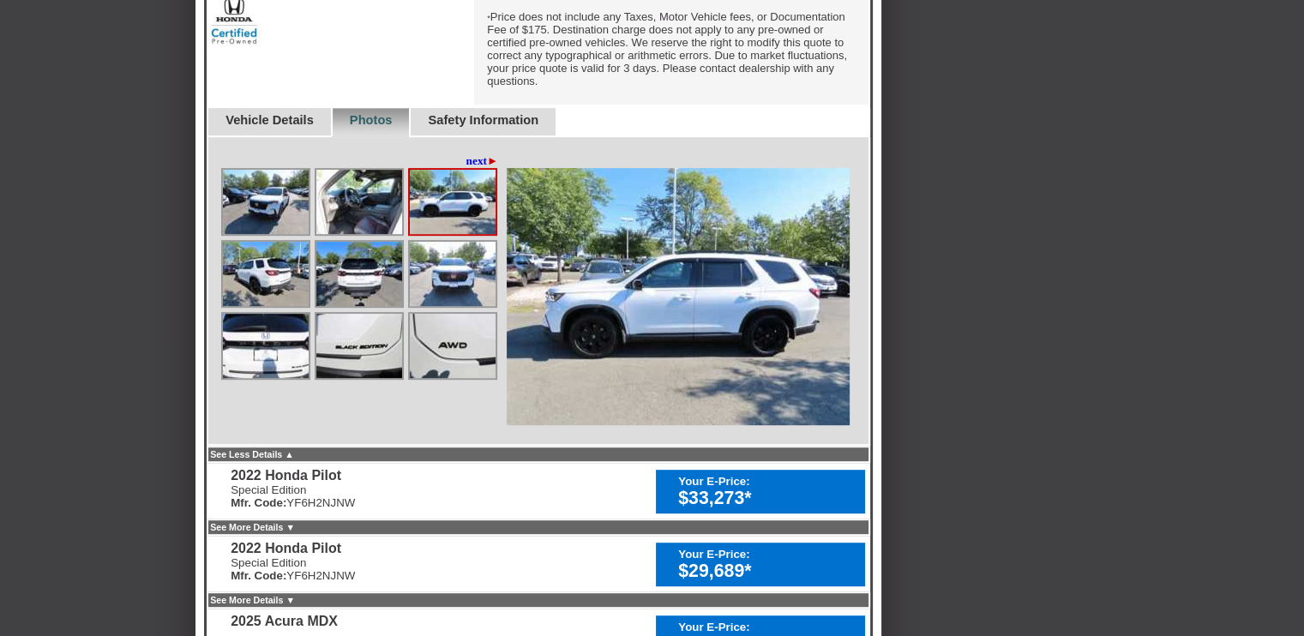
click at [374, 186] on img at bounding box center [359, 202] width 86 height 64
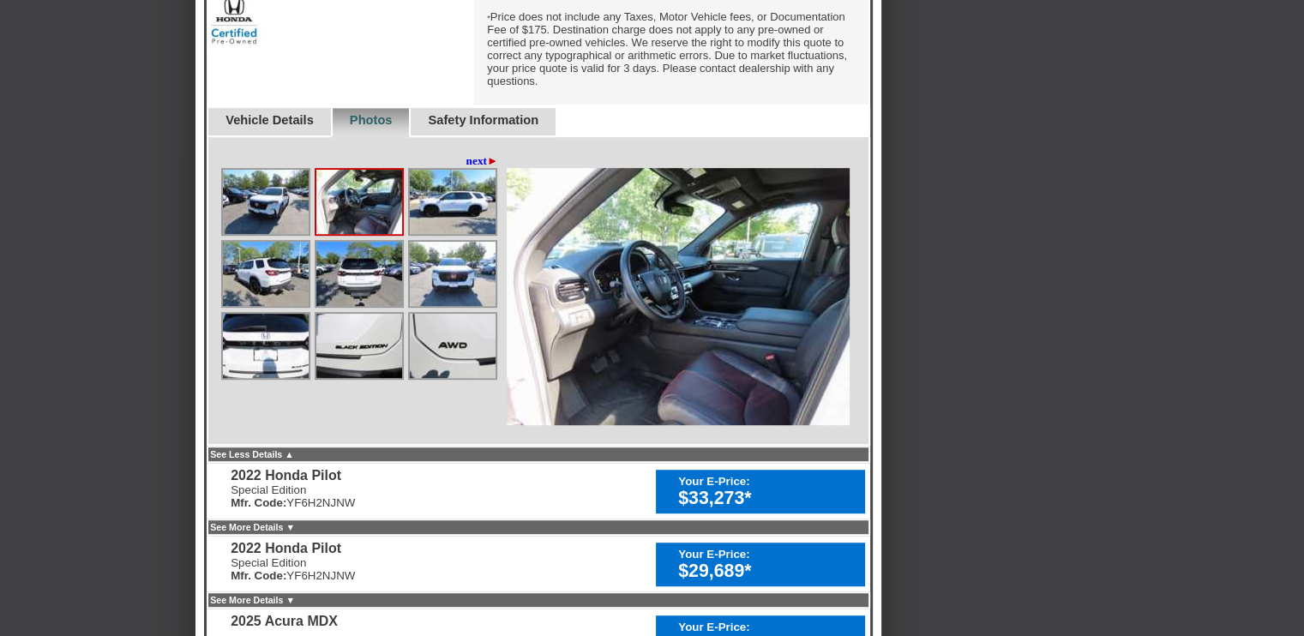
click at [251, 210] on img at bounding box center [266, 202] width 86 height 64
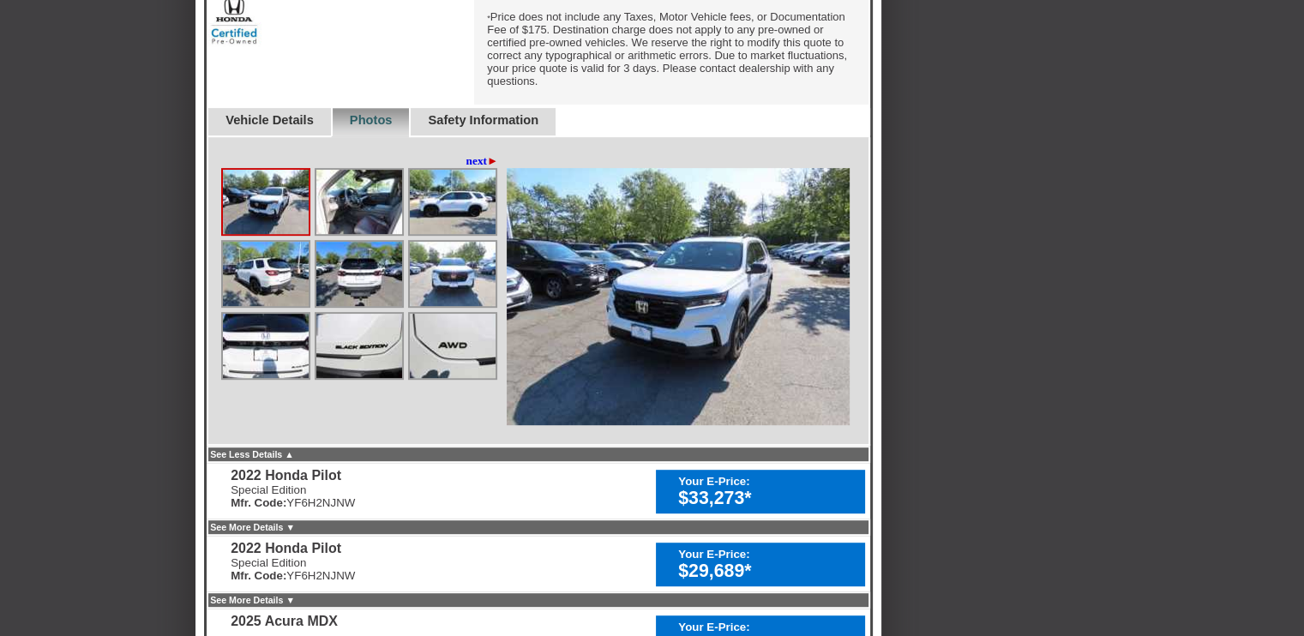
click at [424, 200] on img at bounding box center [453, 202] width 86 height 64
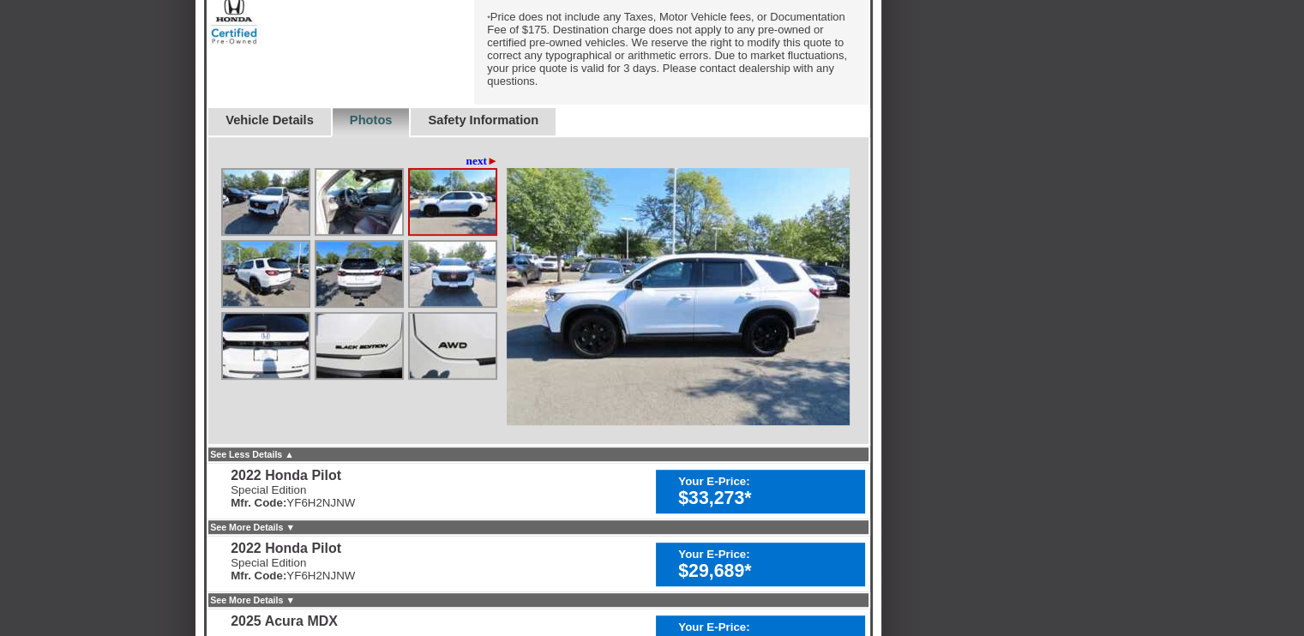
click at [475, 160] on link "next ►" at bounding box center [482, 161] width 33 height 14
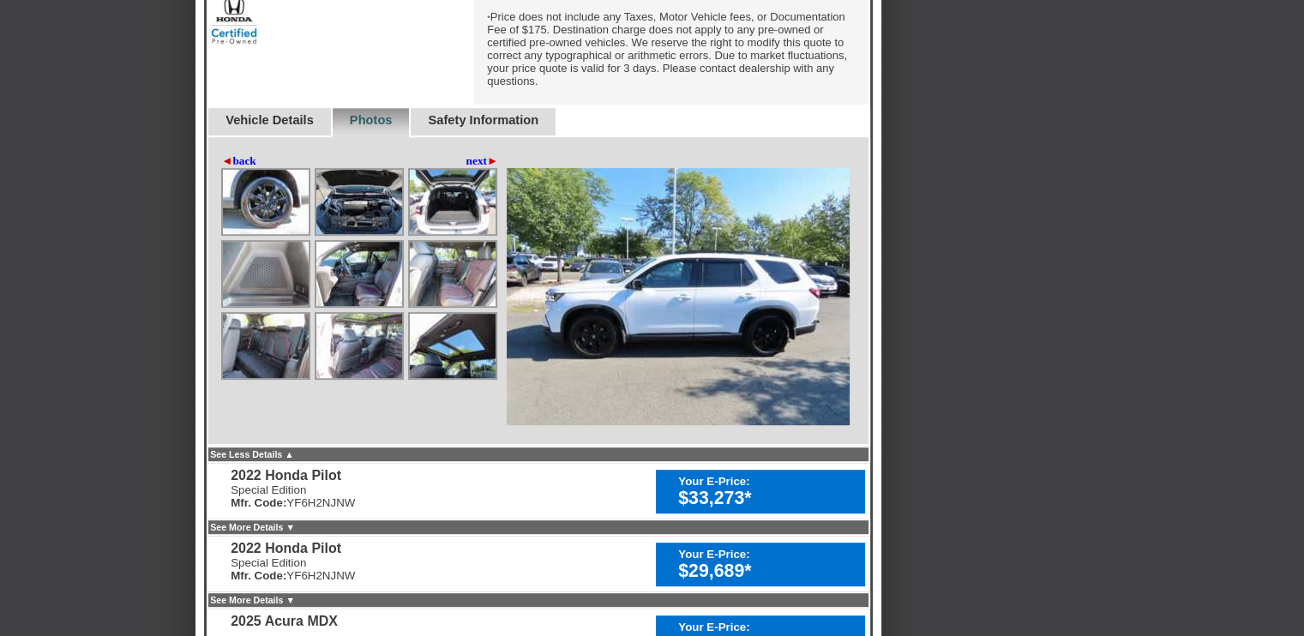
click at [274, 200] on img at bounding box center [266, 202] width 86 height 64
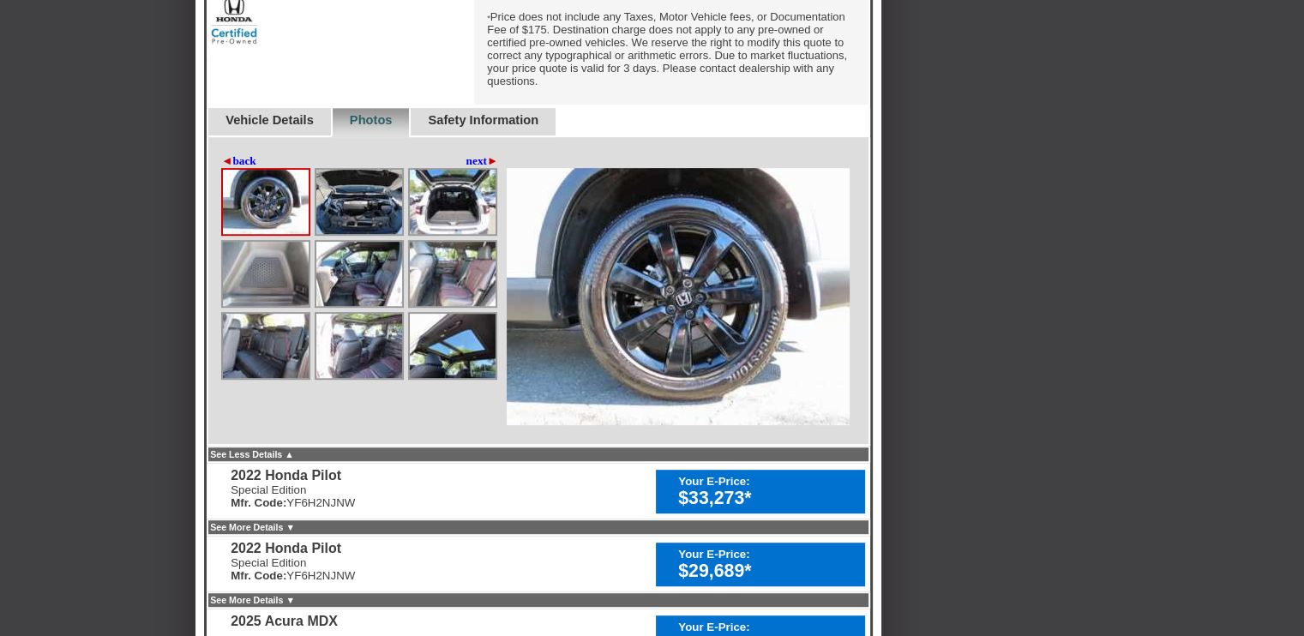
click at [355, 210] on img at bounding box center [359, 202] width 86 height 64
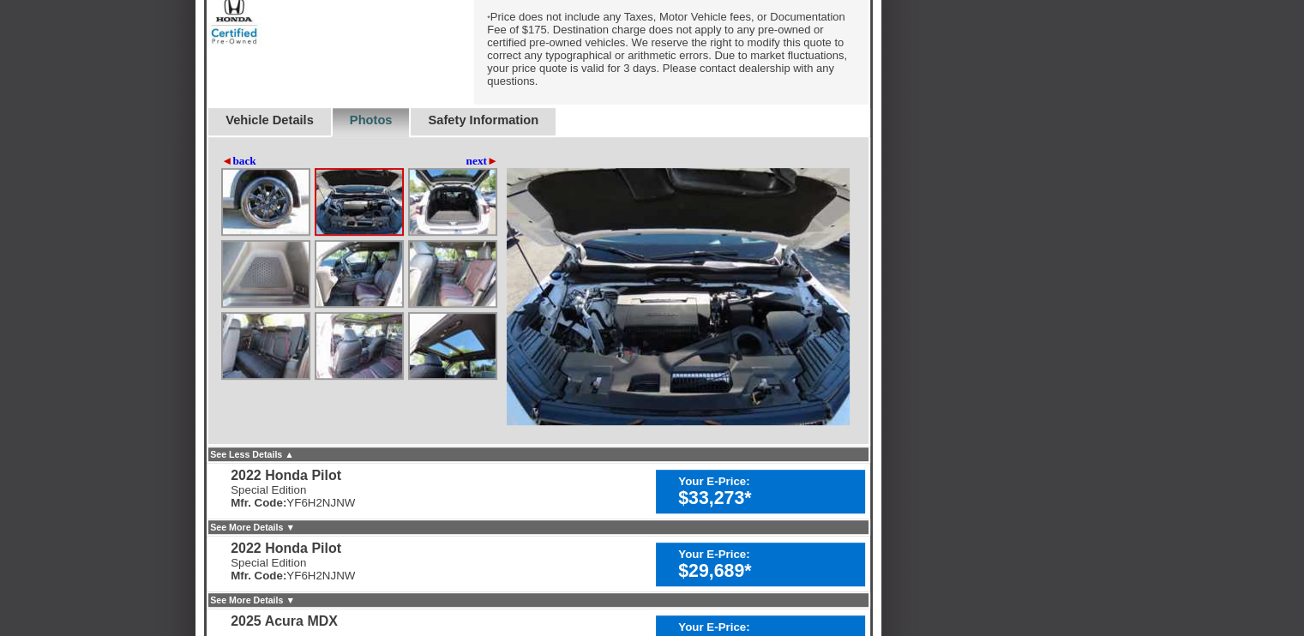
click at [438, 205] on img at bounding box center [453, 202] width 86 height 64
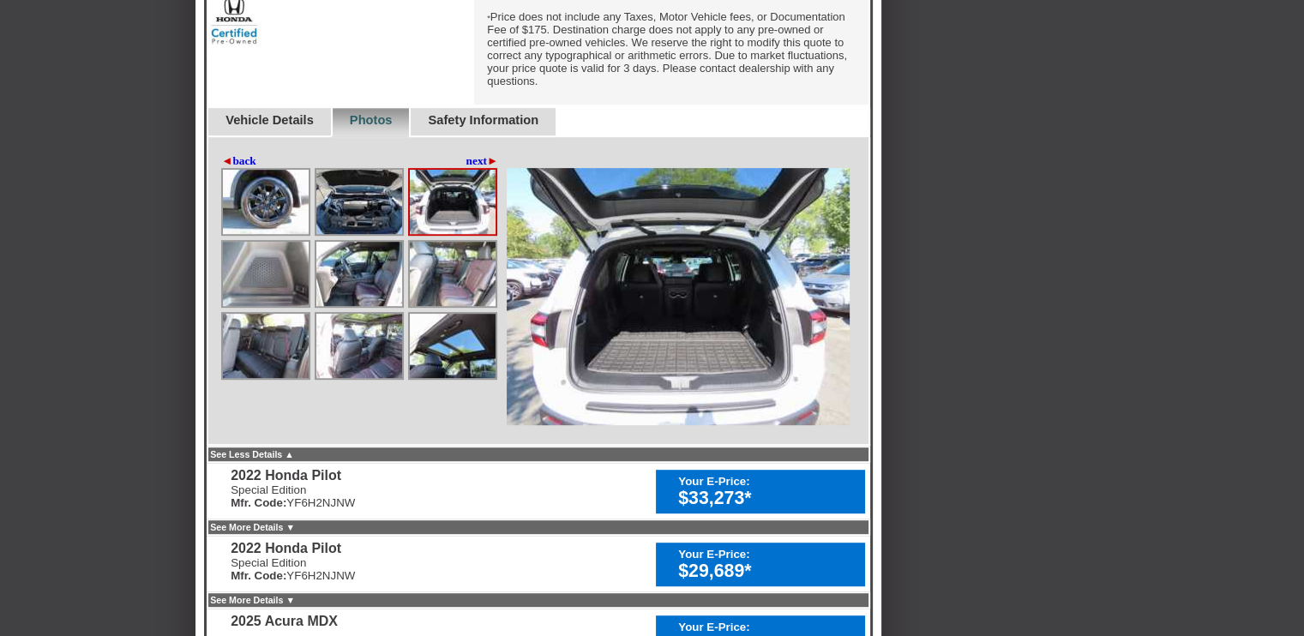
click at [251, 274] on img at bounding box center [266, 274] width 86 height 64
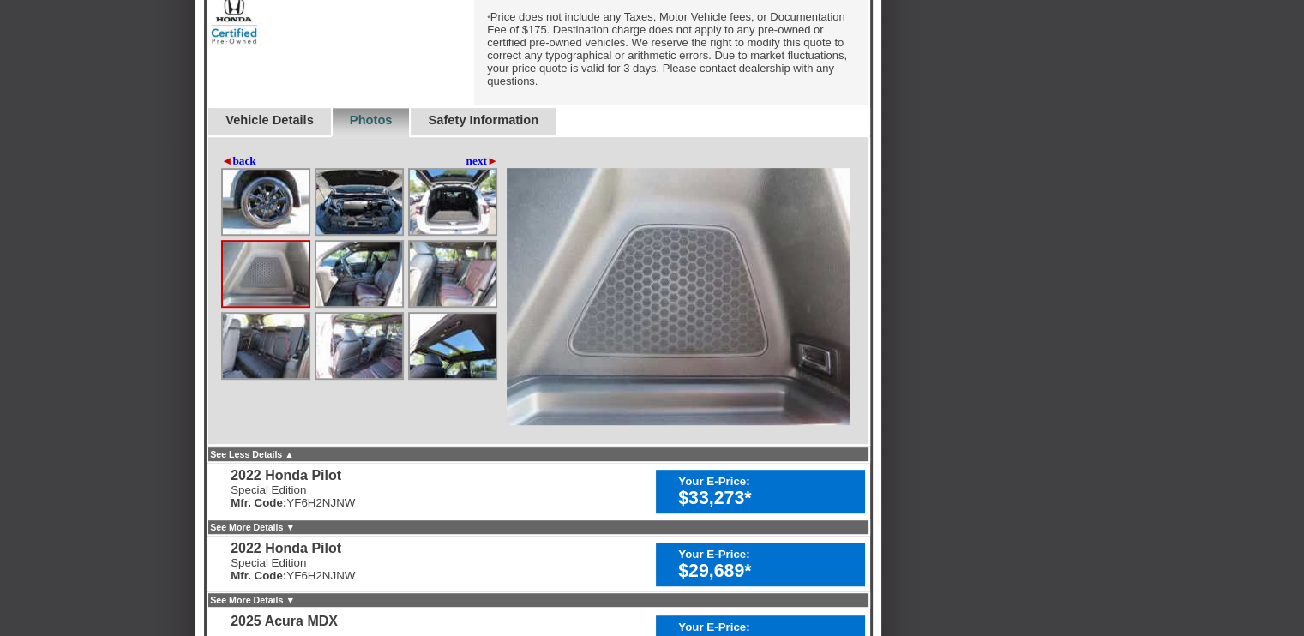
click at [342, 272] on img at bounding box center [359, 274] width 86 height 64
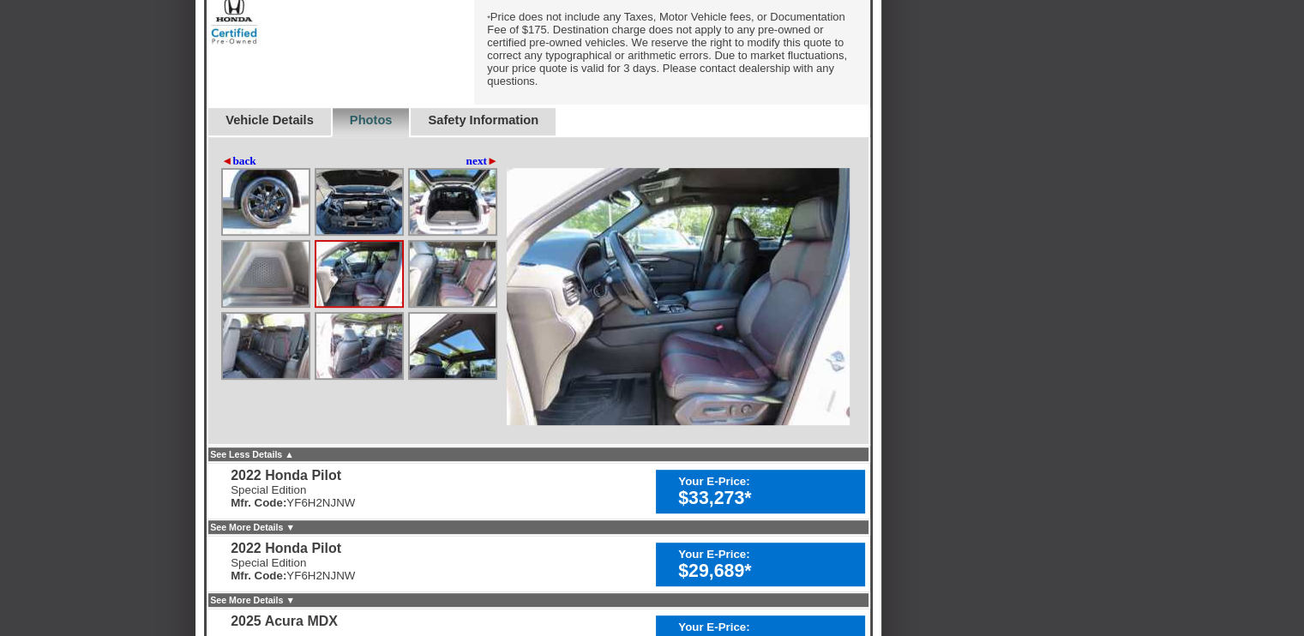
click at [445, 268] on img at bounding box center [453, 274] width 86 height 64
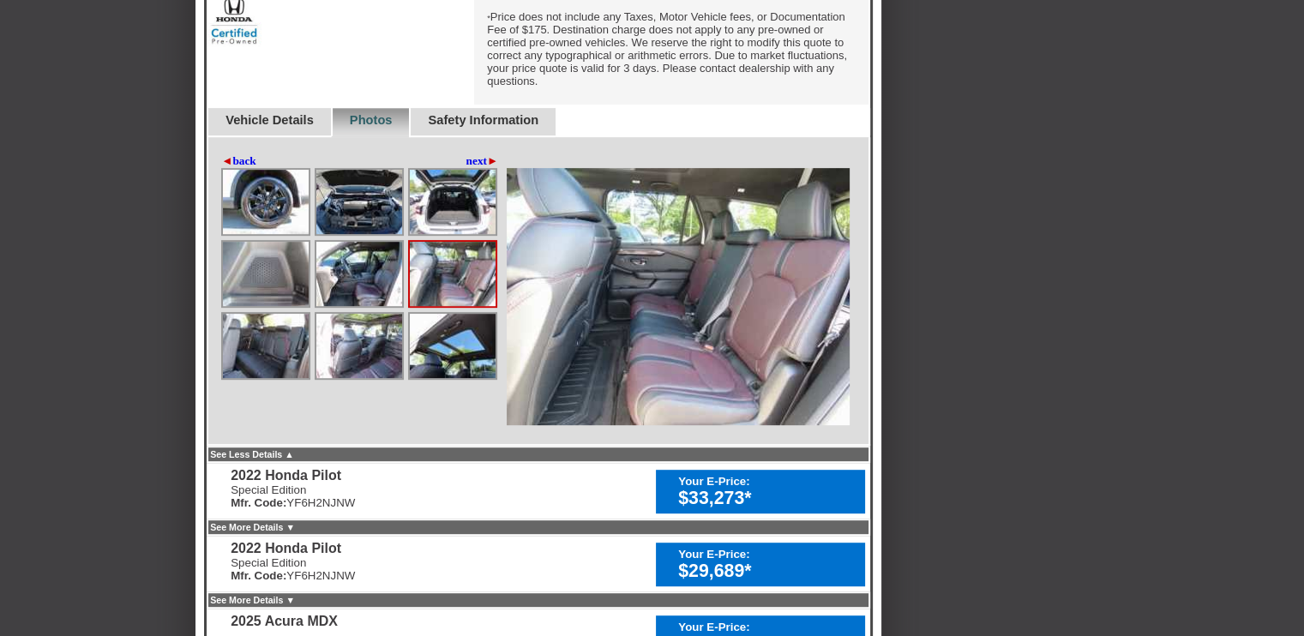
click at [254, 354] on img at bounding box center [266, 346] width 86 height 64
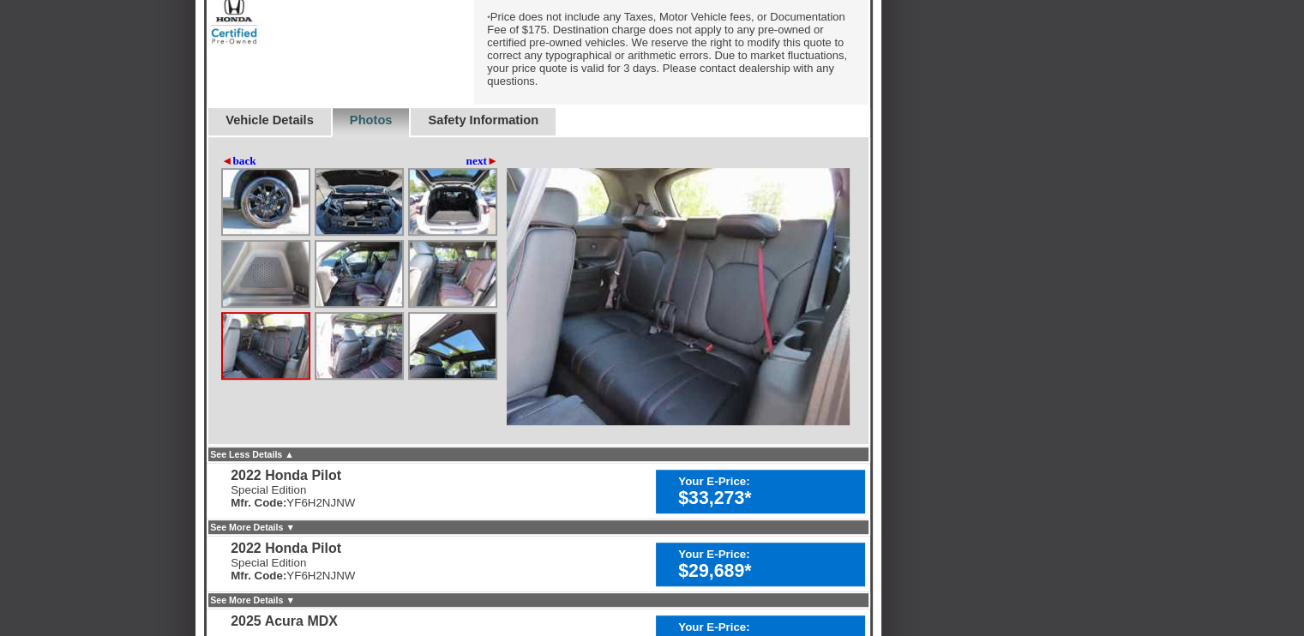
click at [345, 352] on img at bounding box center [359, 346] width 86 height 64
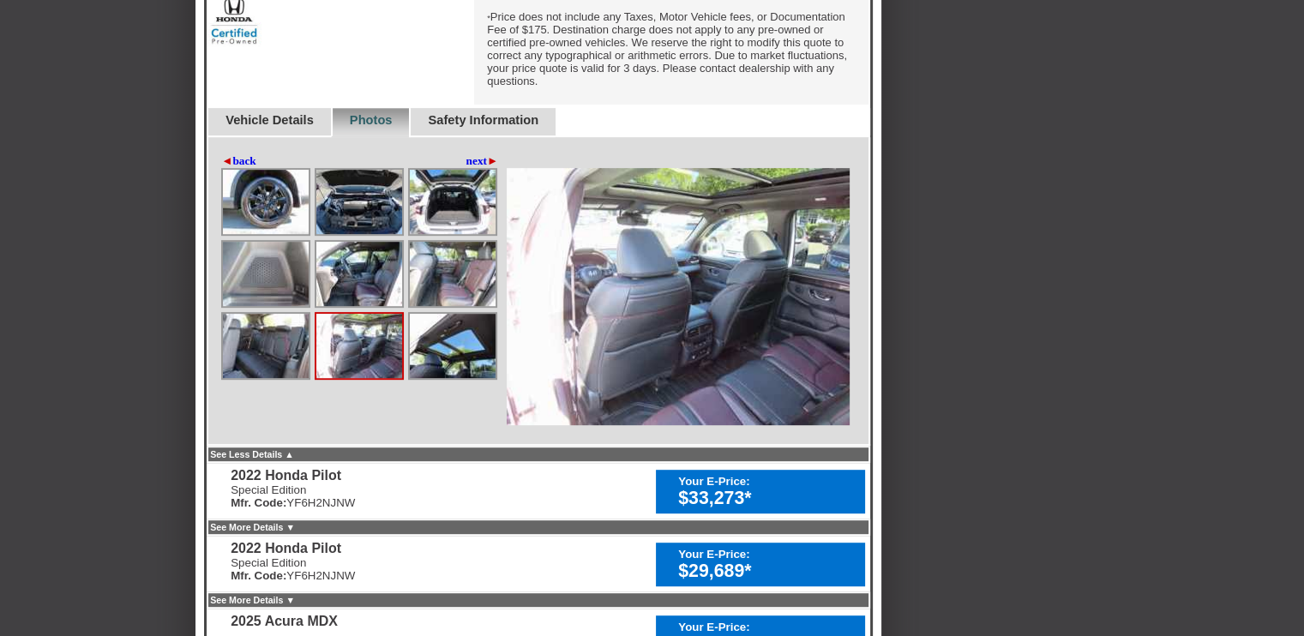
click at [250, 360] on img at bounding box center [266, 346] width 86 height 64
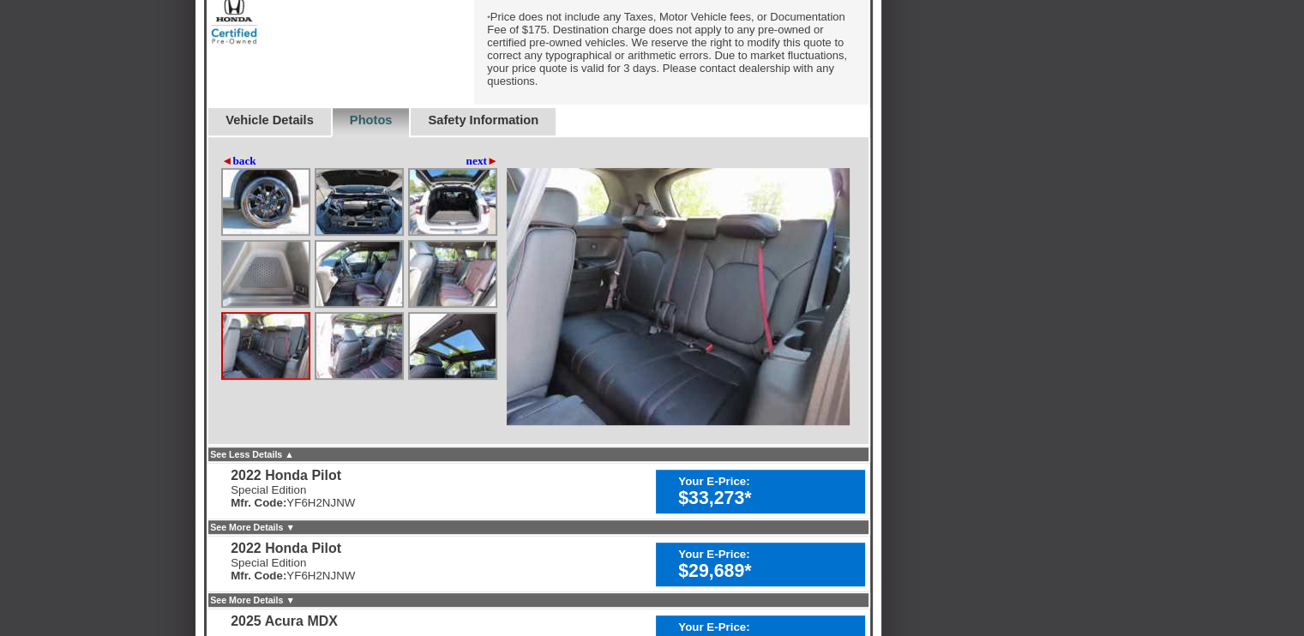
click at [466, 332] on img at bounding box center [453, 346] width 86 height 64
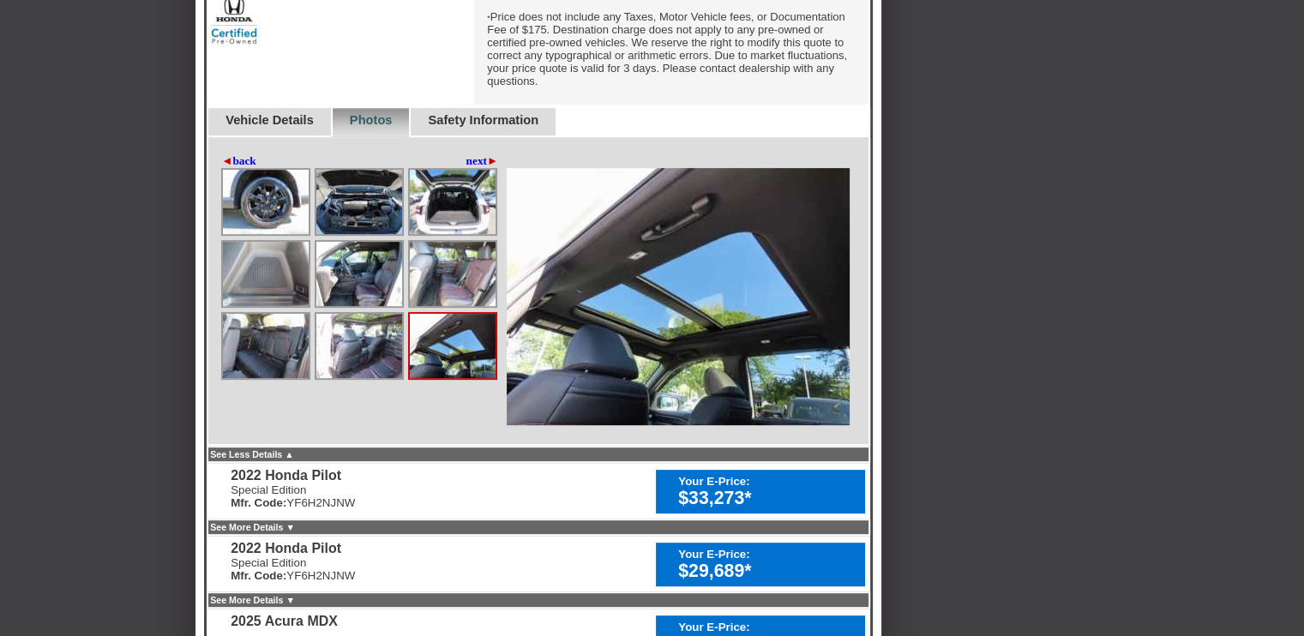
click at [466, 159] on link "next ►" at bounding box center [482, 161] width 33 height 14
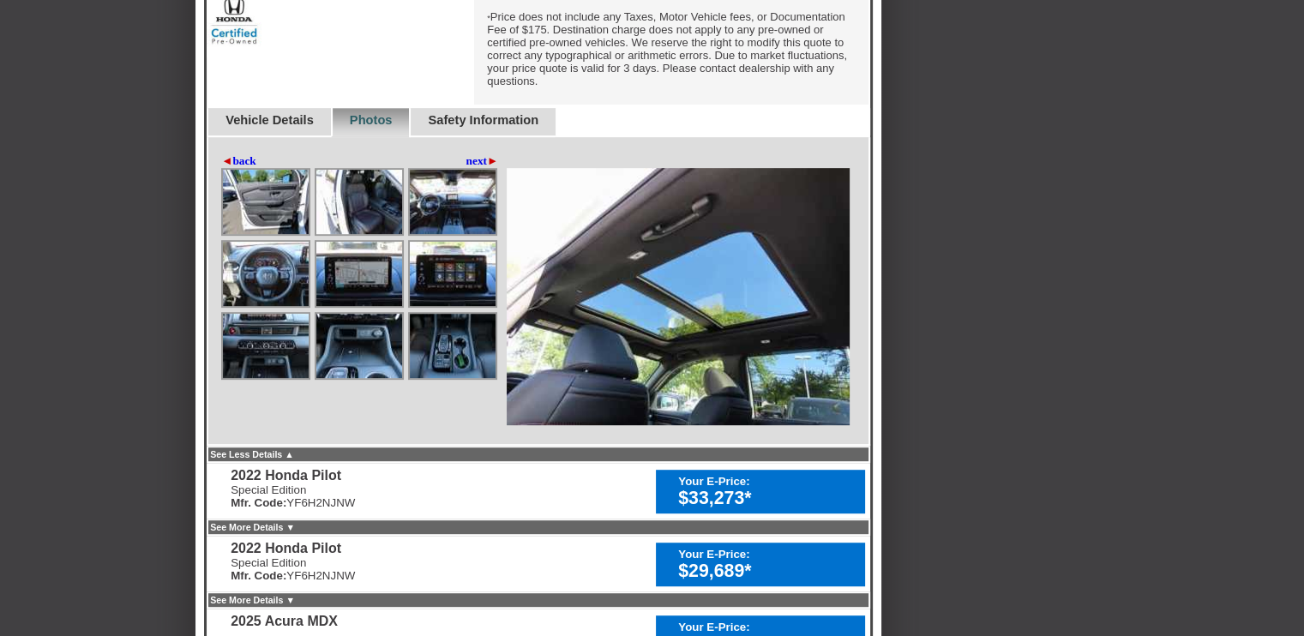
click at [252, 203] on img at bounding box center [266, 202] width 86 height 64
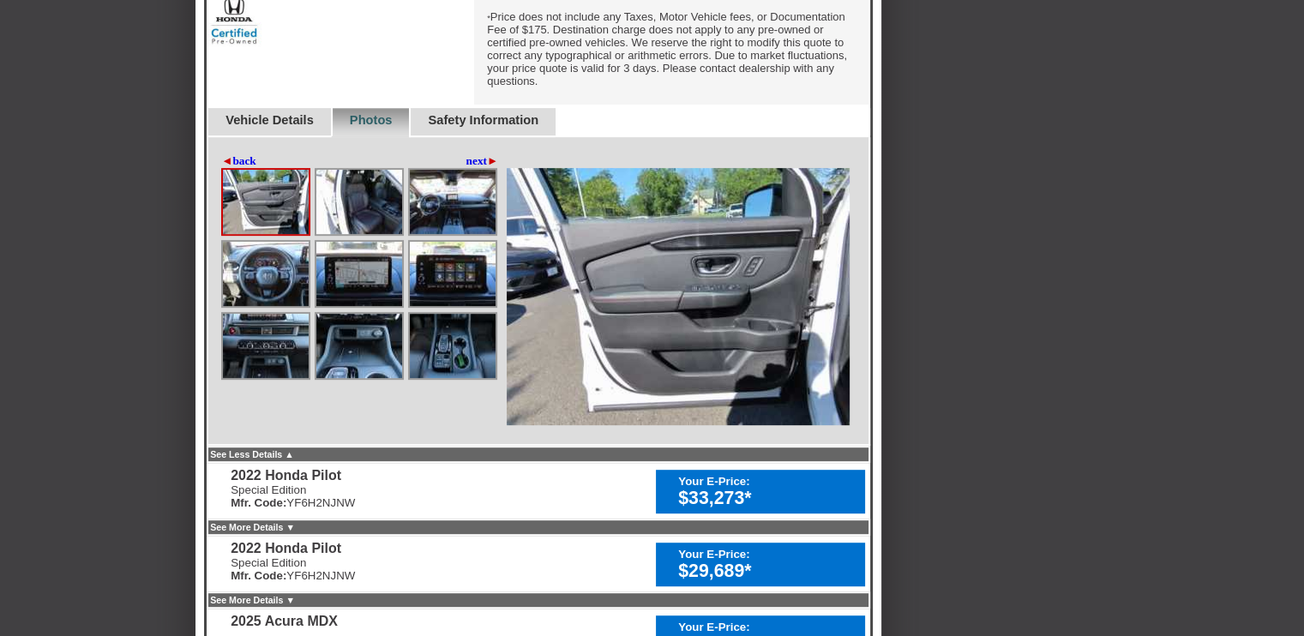
click at [347, 189] on img at bounding box center [359, 202] width 86 height 64
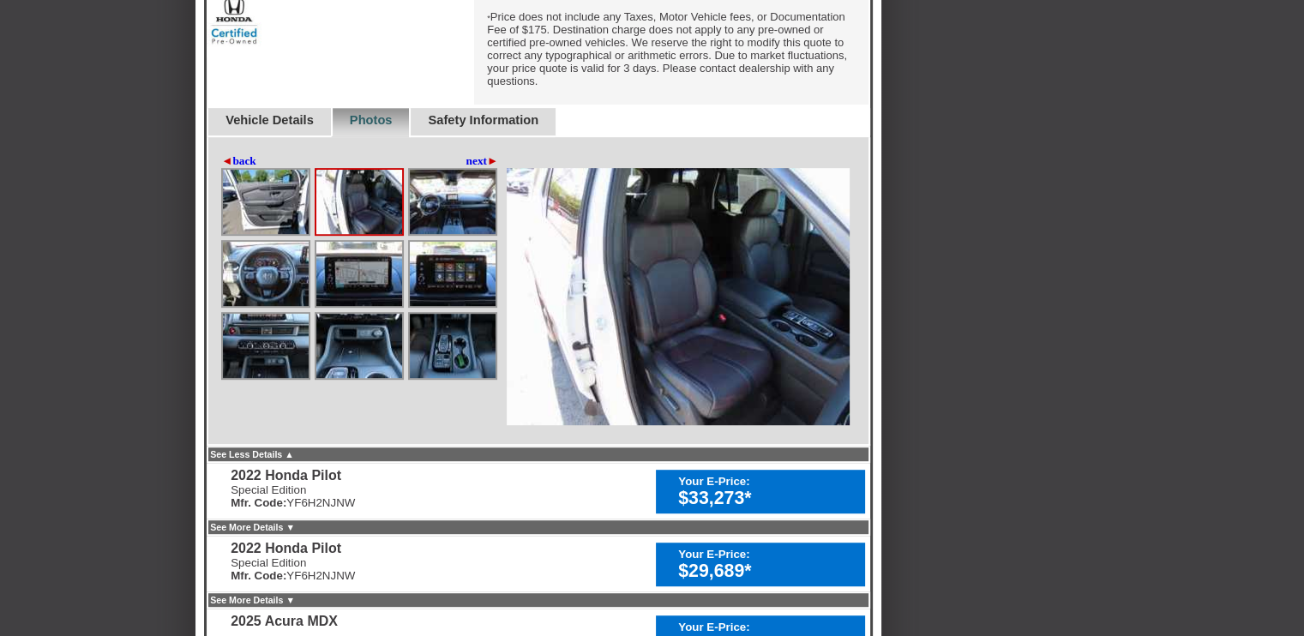
click at [463, 178] on img at bounding box center [453, 202] width 86 height 64
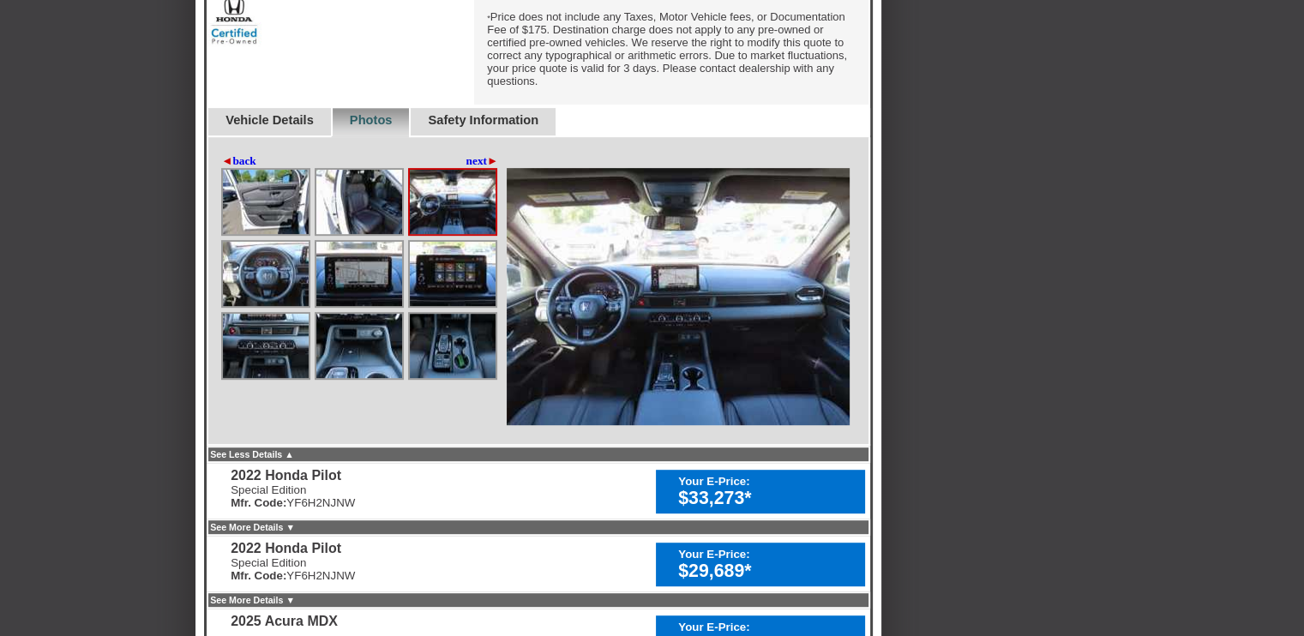
click at [257, 274] on img at bounding box center [266, 274] width 86 height 64
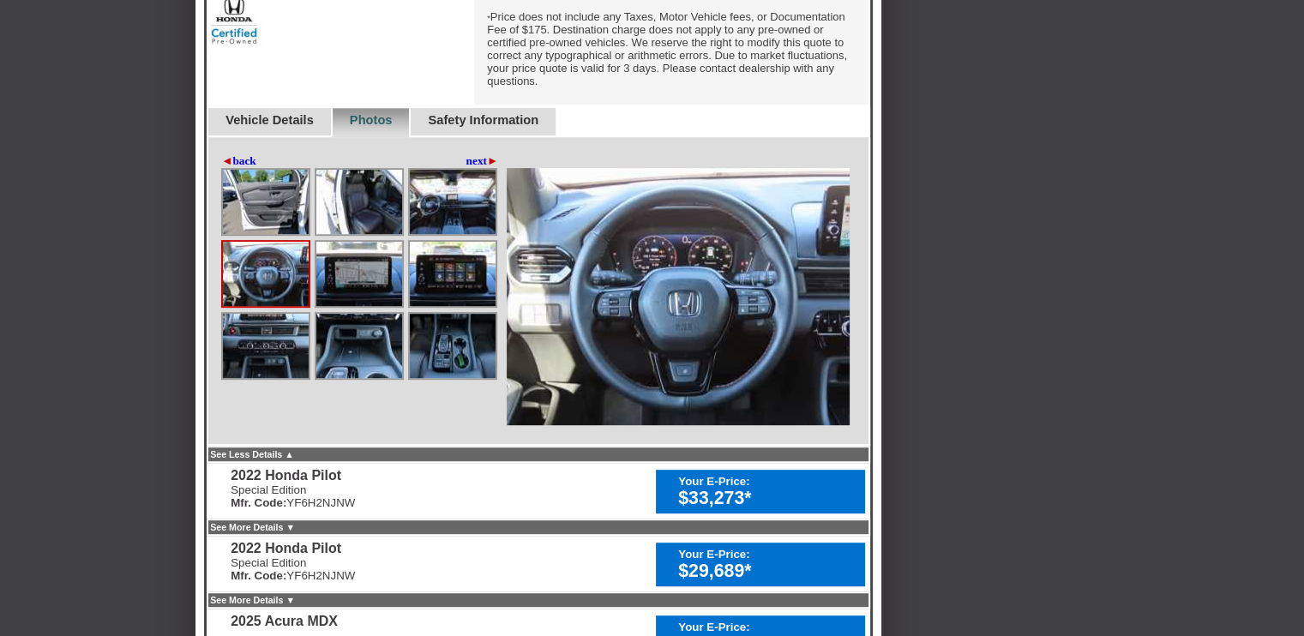
click at [352, 269] on img at bounding box center [359, 274] width 86 height 64
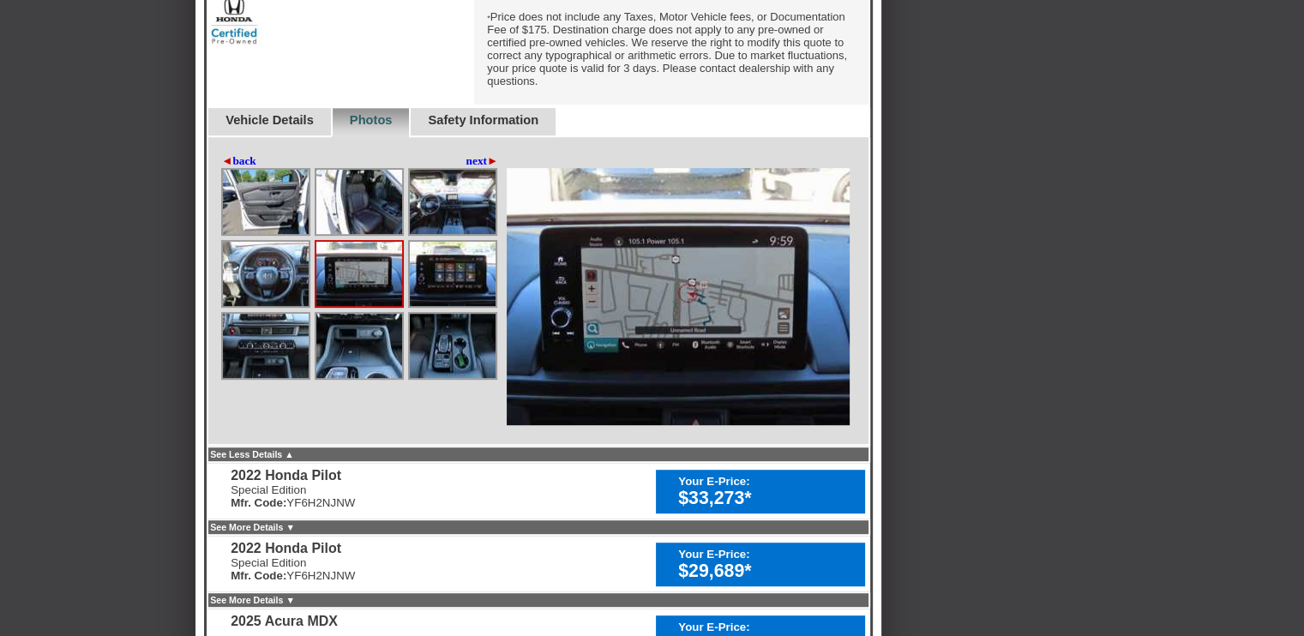
click at [441, 262] on img at bounding box center [453, 274] width 86 height 64
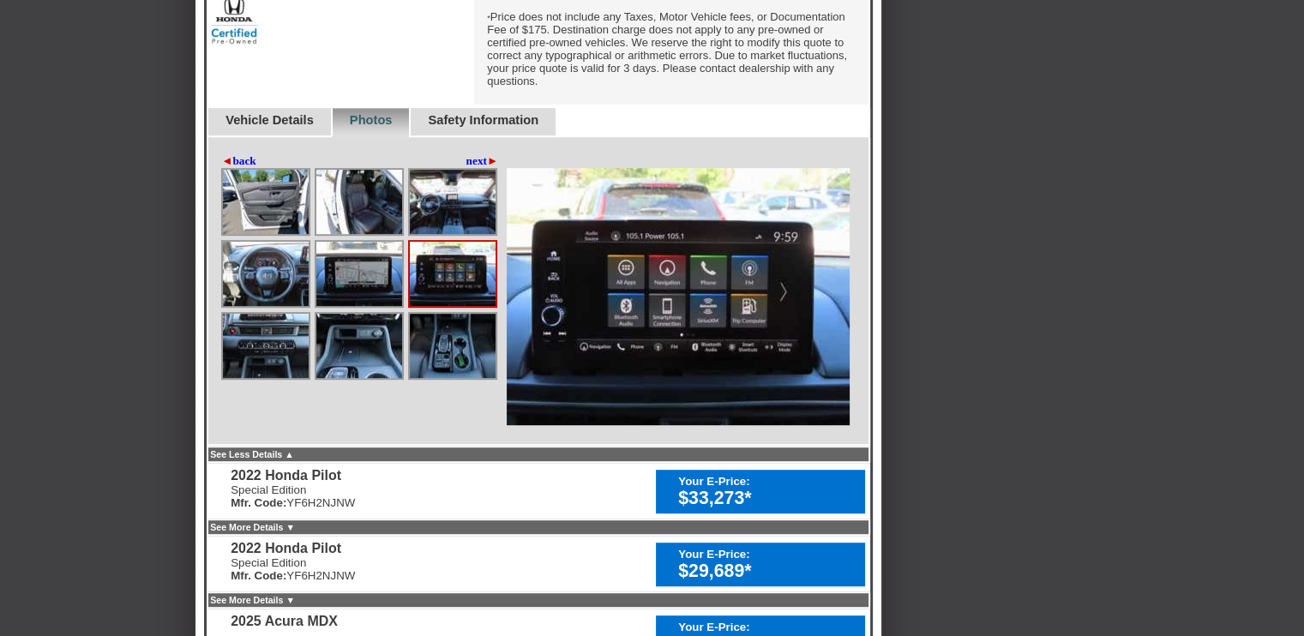
click at [449, 354] on img at bounding box center [453, 346] width 86 height 64
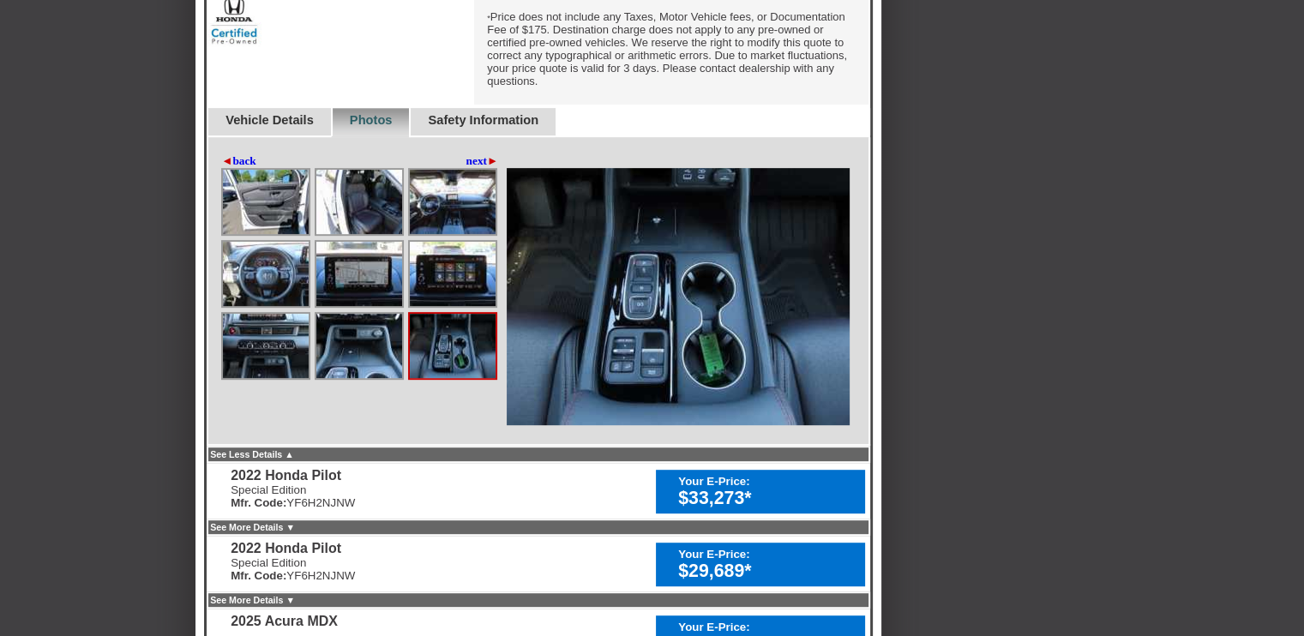
click at [382, 331] on img at bounding box center [359, 346] width 86 height 64
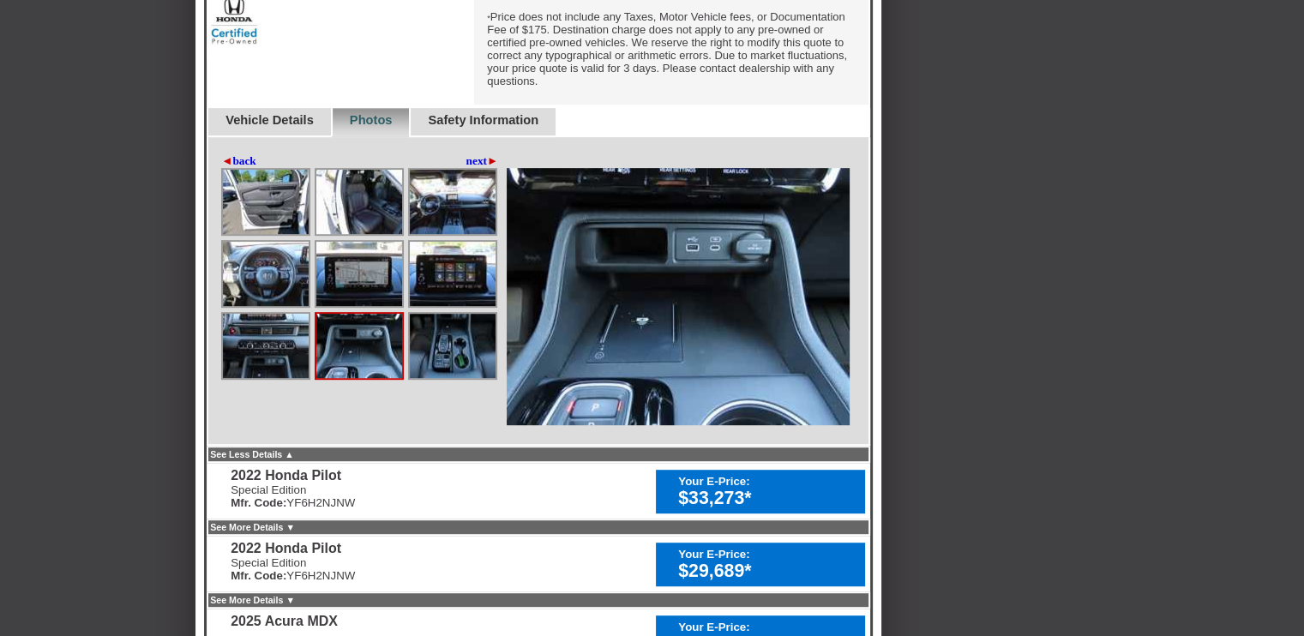
click at [262, 344] on img at bounding box center [266, 346] width 86 height 64
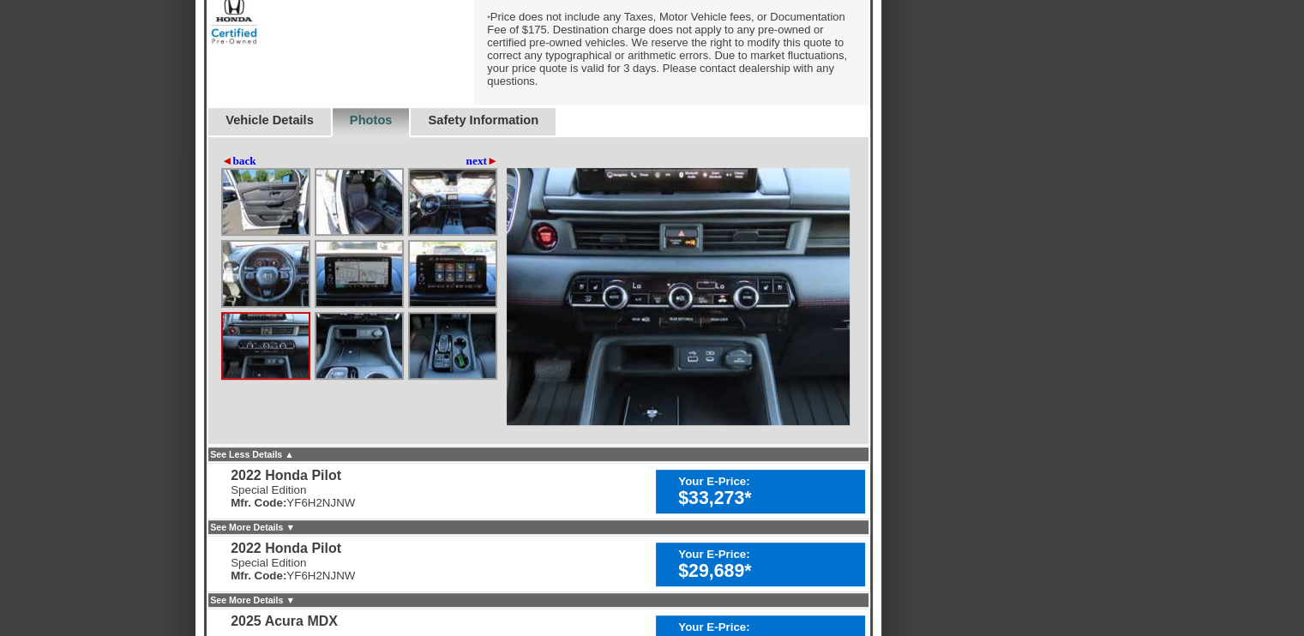
click at [470, 163] on link "next ►" at bounding box center [482, 161] width 33 height 14
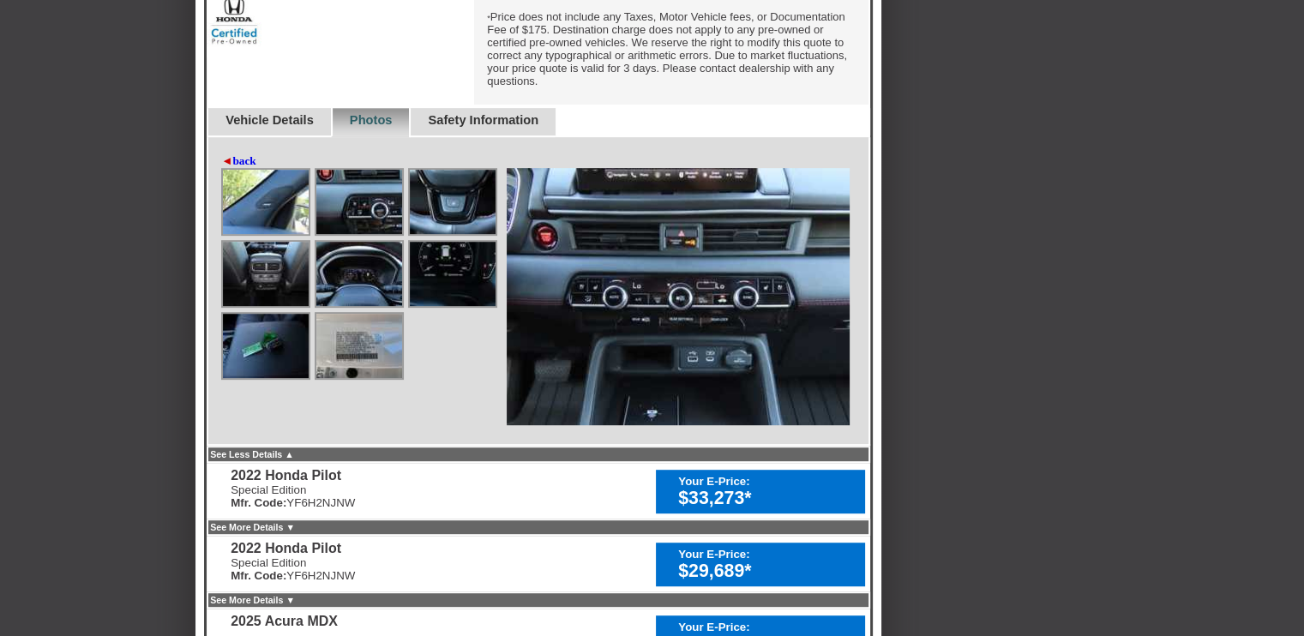
click at [265, 203] on img at bounding box center [266, 202] width 86 height 64
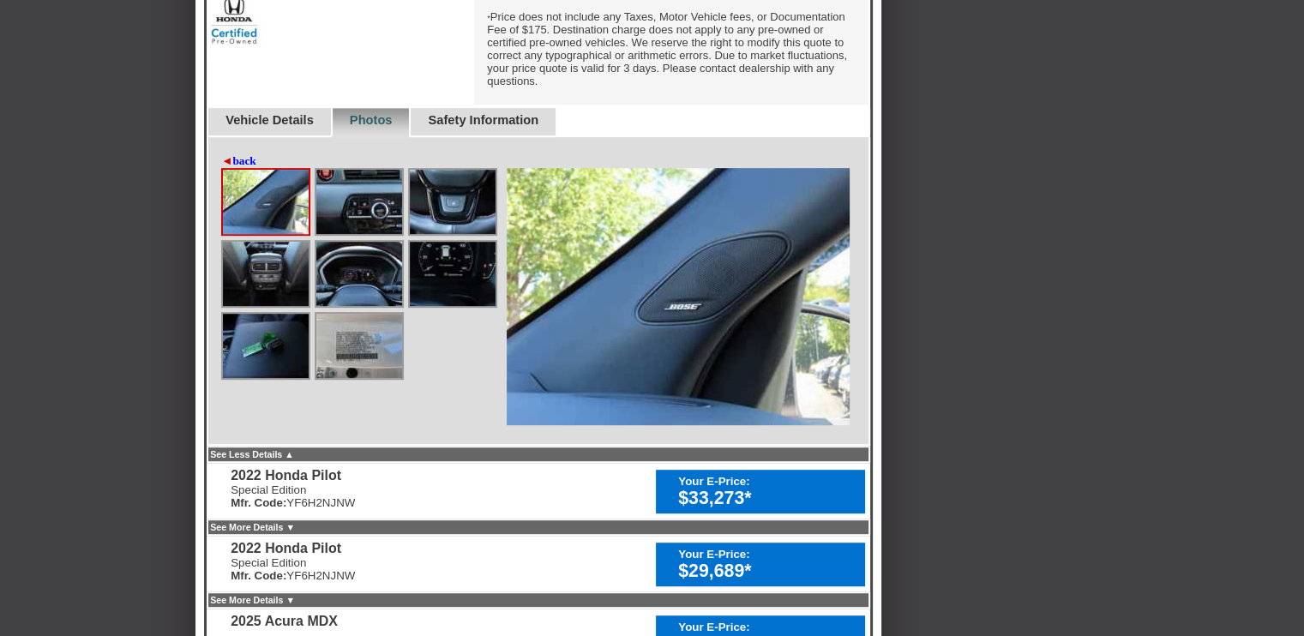
click at [357, 202] on img at bounding box center [359, 202] width 86 height 64
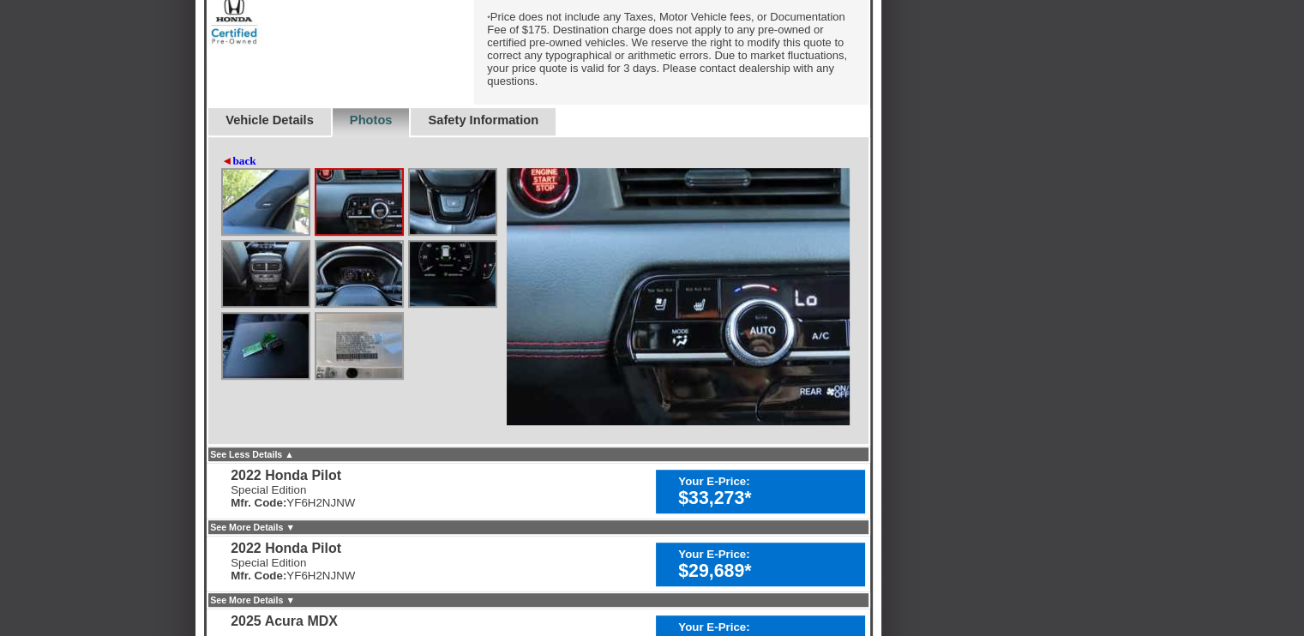
click at [445, 186] on img at bounding box center [453, 202] width 86 height 64
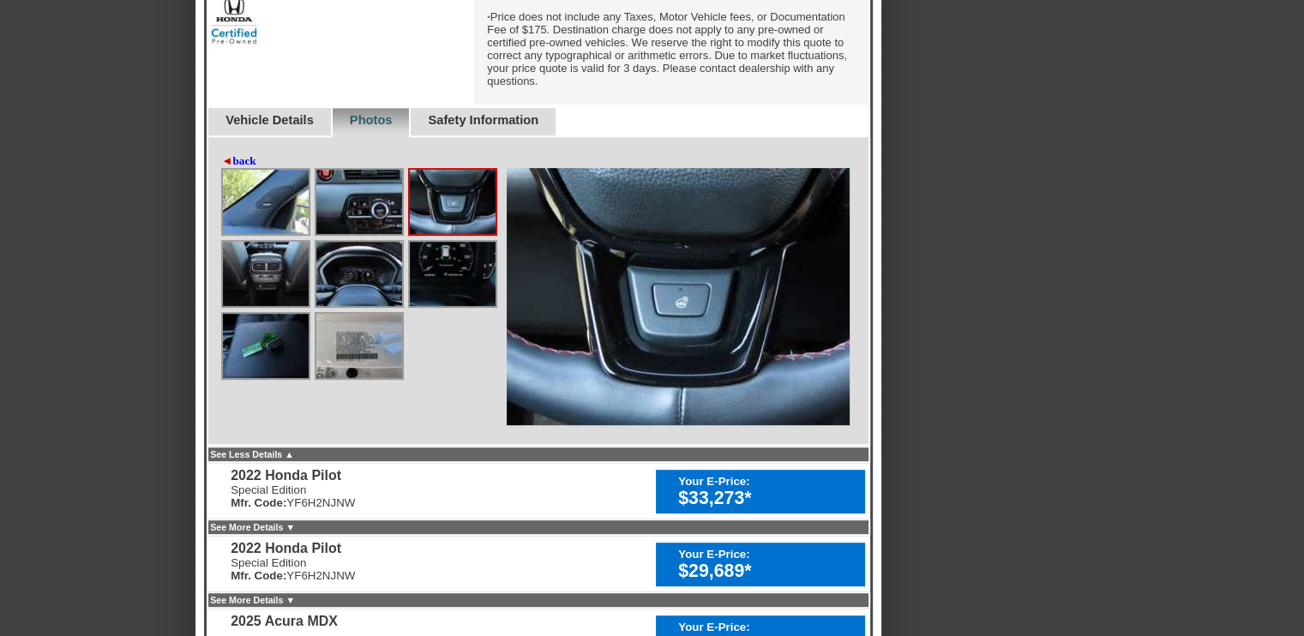
click at [270, 278] on img at bounding box center [266, 274] width 86 height 64
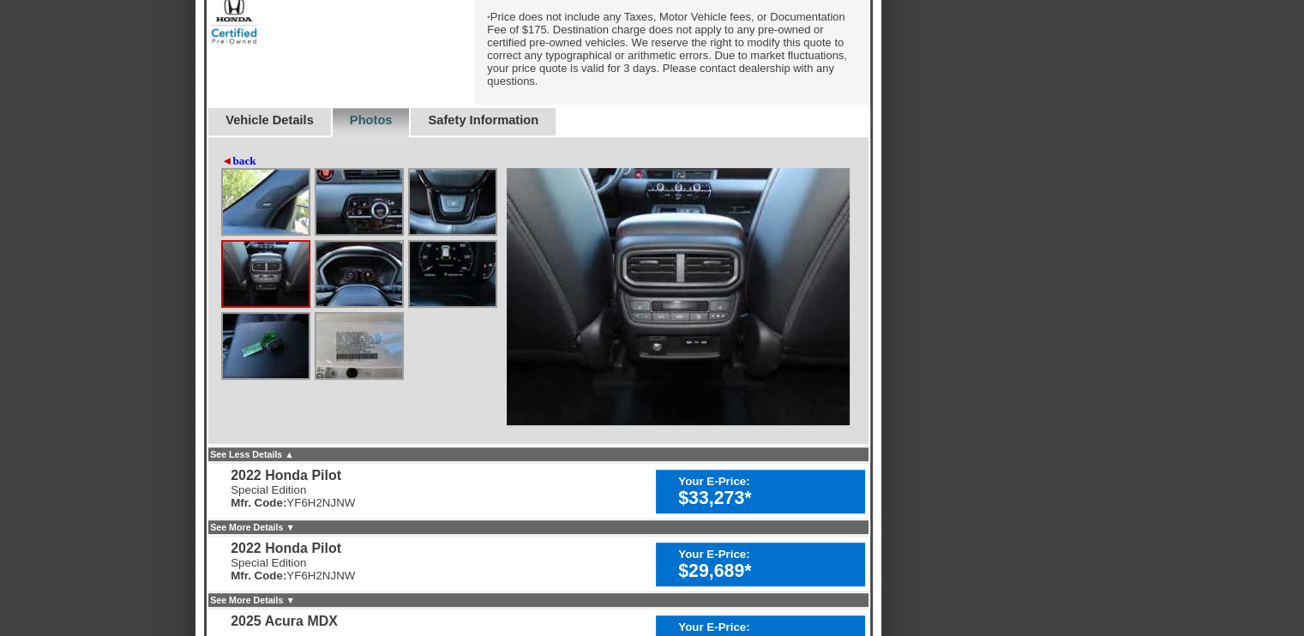
click at [349, 276] on img at bounding box center [359, 274] width 86 height 64
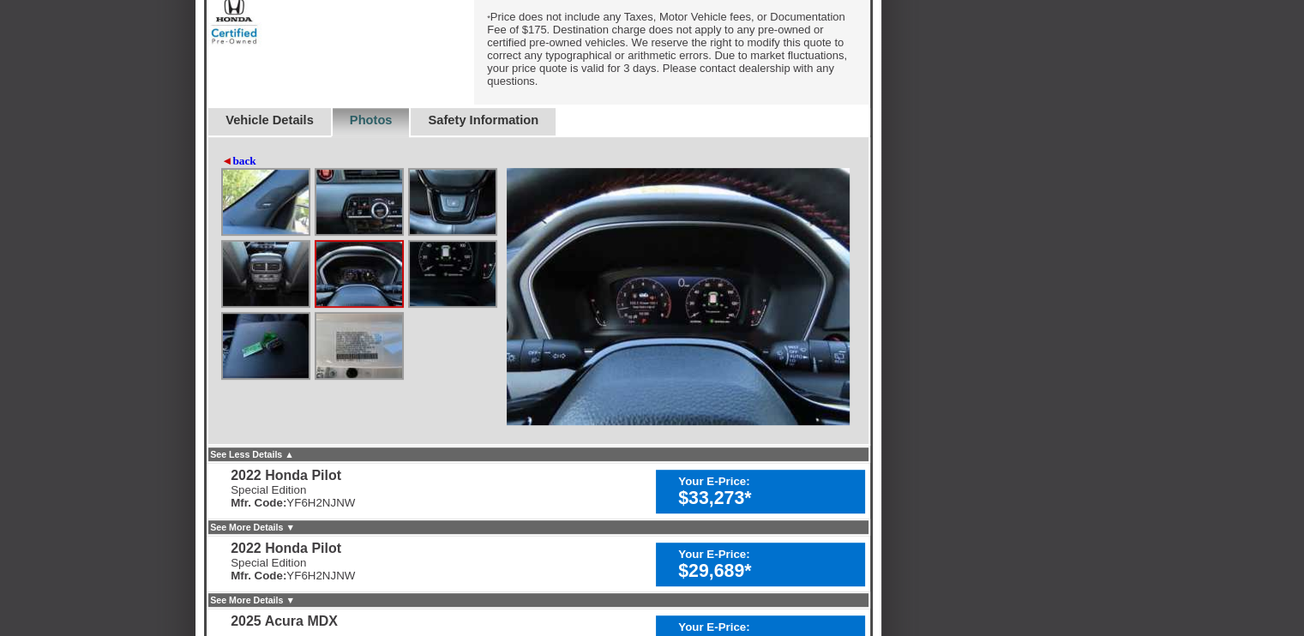
click at [437, 275] on img at bounding box center [453, 274] width 86 height 64
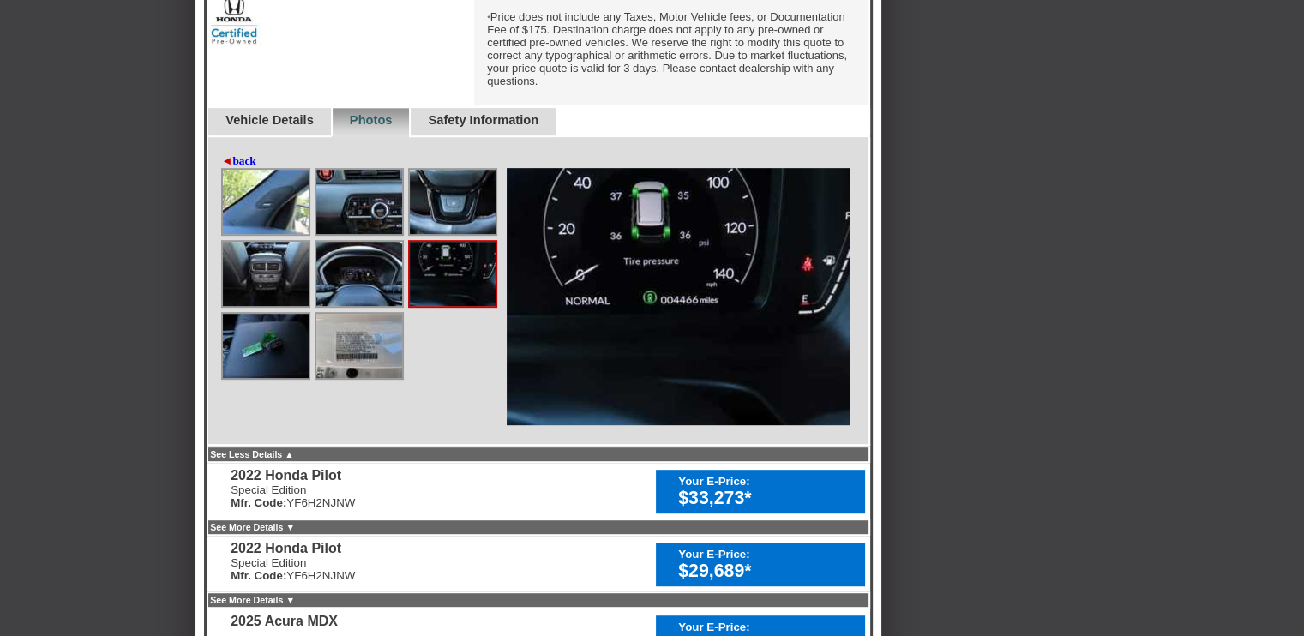
click at [285, 328] on img at bounding box center [266, 346] width 86 height 64
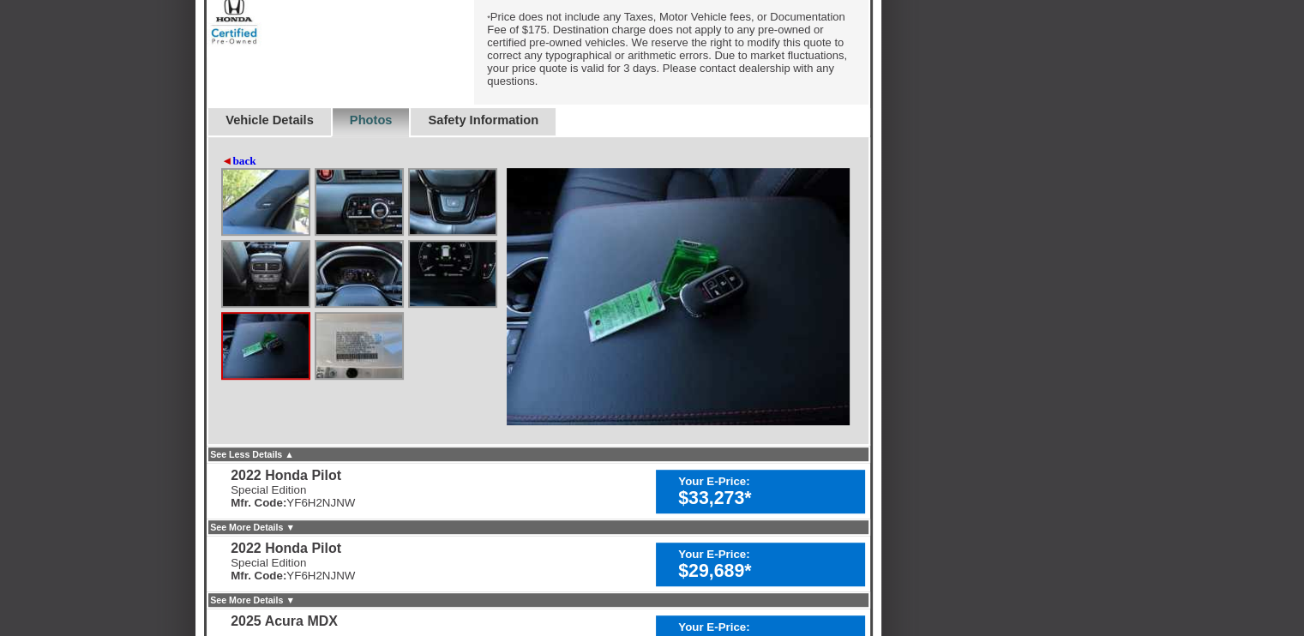
click at [349, 359] on img at bounding box center [359, 346] width 86 height 64
